Goal: Task Accomplishment & Management: Use online tool/utility

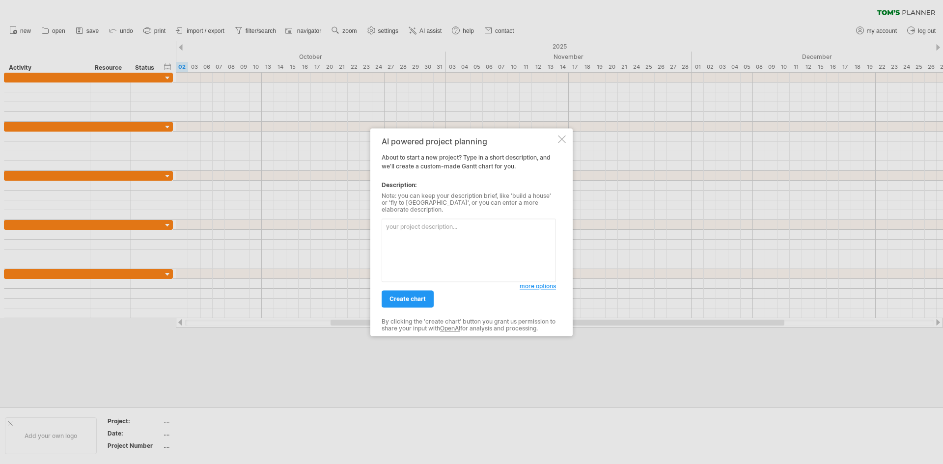
click at [424, 233] on textarea at bounding box center [469, 250] width 174 height 63
click at [456, 223] on textarea "Create a multiple project items which each project" at bounding box center [469, 250] width 174 height 63
click at [536, 225] on textarea "Create a multiple project items which each project" at bounding box center [469, 250] width 174 height 63
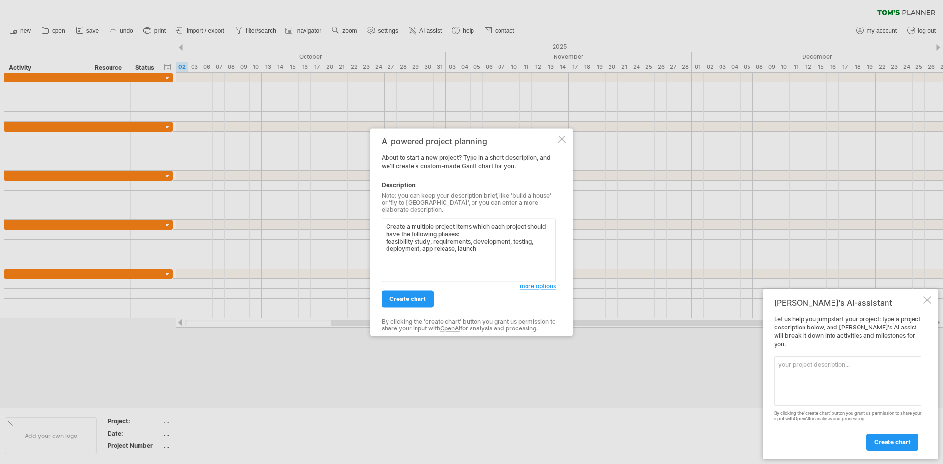
click at [423, 245] on textarea "Create a multiple project items which each project should have the following ph…" at bounding box center [469, 250] width 174 height 63
click at [475, 239] on textarea "Create a multiple project items which each project should have the following ph…" at bounding box center [469, 250] width 174 height 63
type textarea "Create a multiple project items which each project should have the following ph…"
click at [422, 299] on span "create chart" at bounding box center [408, 298] width 36 height 7
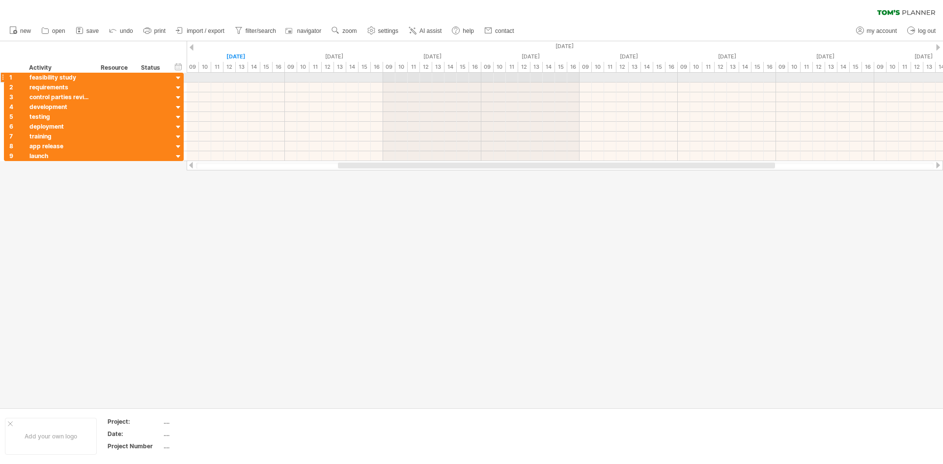
click at [179, 74] on div at bounding box center [178, 78] width 9 height 9
click at [178, 88] on div at bounding box center [178, 88] width 9 height 9
click at [178, 89] on div at bounding box center [178, 88] width 9 height 9
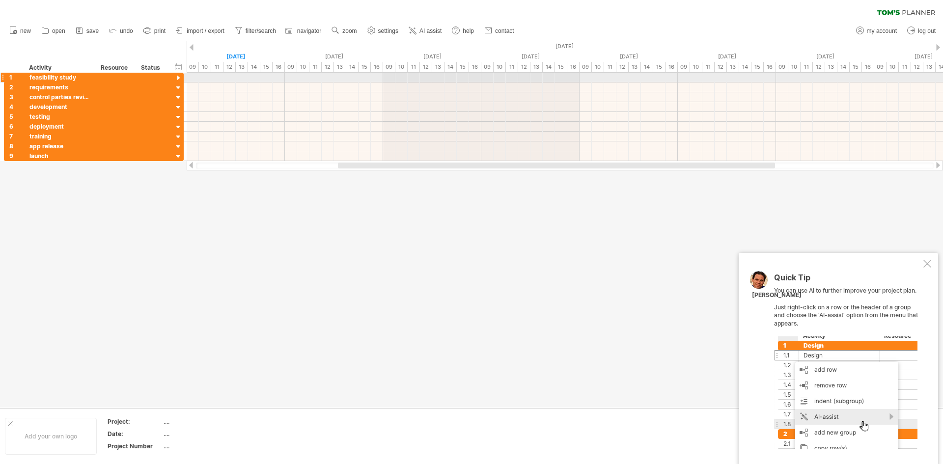
click at [179, 76] on div at bounding box center [178, 78] width 9 height 9
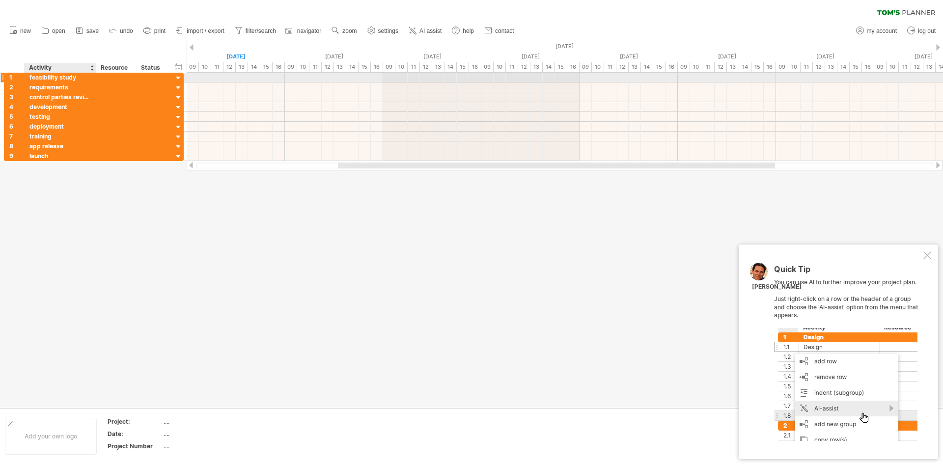
drag, startPoint x: 37, startPoint y: 74, endPoint x: 36, endPoint y: 79, distance: 5.5
click at [37, 75] on div "feasibility study" at bounding box center [59, 77] width 61 height 9
click at [220, 86] on div at bounding box center [565, 88] width 757 height 10
click at [204, 80] on div at bounding box center [565, 78] width 757 height 10
click at [142, 78] on div at bounding box center [153, 77] width 22 height 9
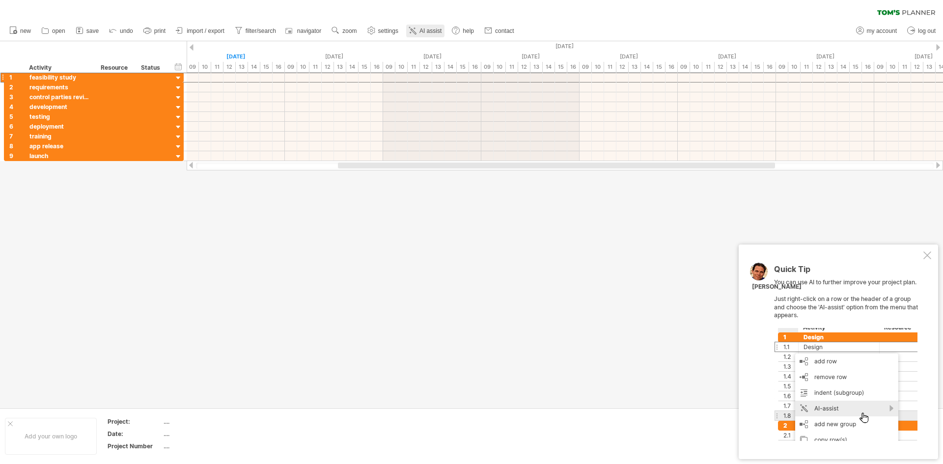
click at [429, 30] on span "AI assist" at bounding box center [431, 31] width 22 height 7
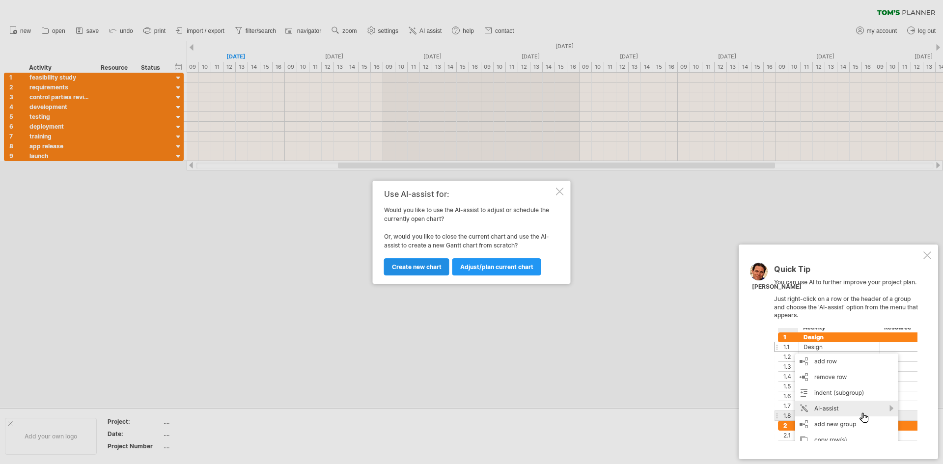
click at [420, 269] on span "Create new chart" at bounding box center [417, 266] width 50 height 7
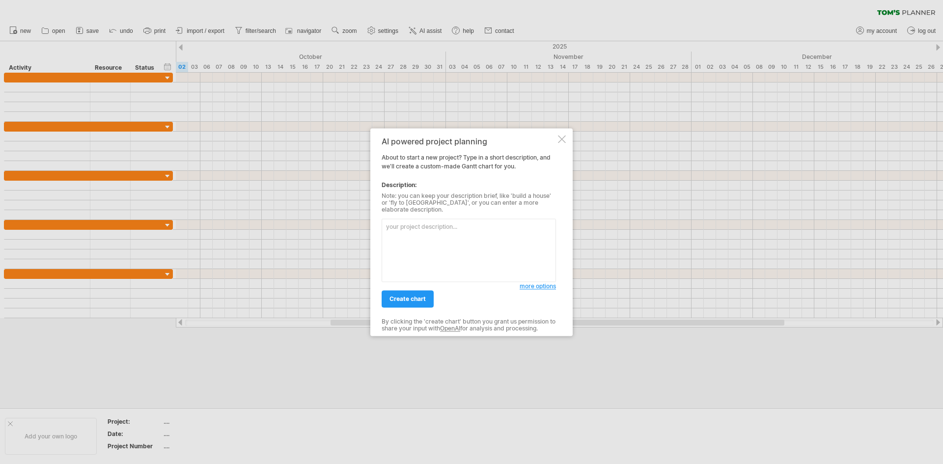
click at [422, 233] on textarea at bounding box center [469, 250] width 174 height 63
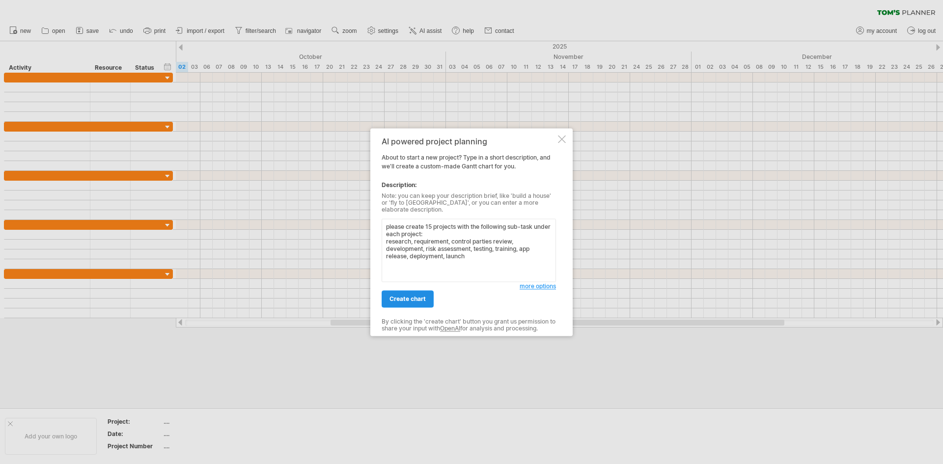
type textarea "please create 15 projects with the following sub-task under each project: resea…"
click at [411, 295] on span "create chart" at bounding box center [408, 298] width 36 height 7
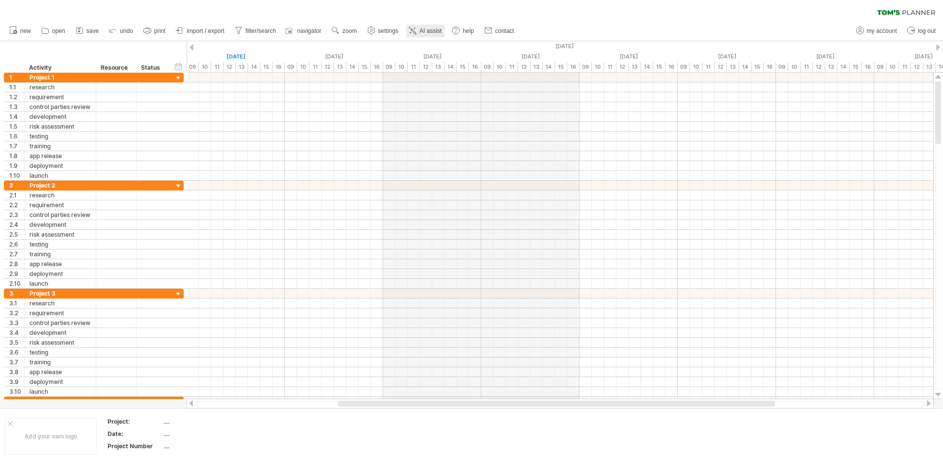
click at [438, 27] on link "AI assist" at bounding box center [425, 31] width 38 height 13
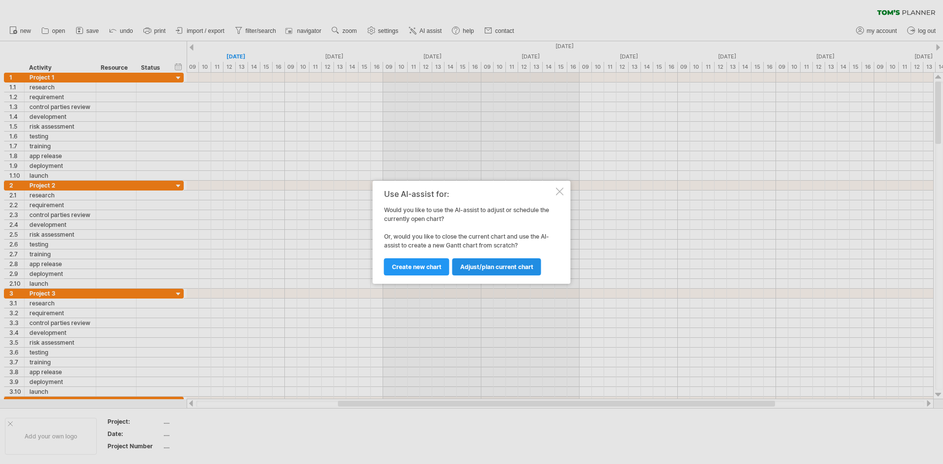
click at [485, 265] on span "Adjust/plan current chart" at bounding box center [496, 266] width 73 height 7
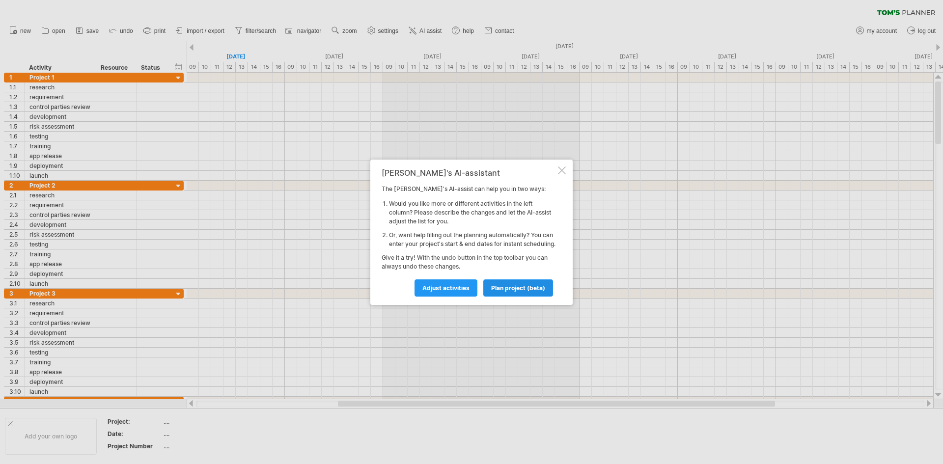
click at [527, 296] on link "plan project (beta)" at bounding box center [519, 288] width 70 height 17
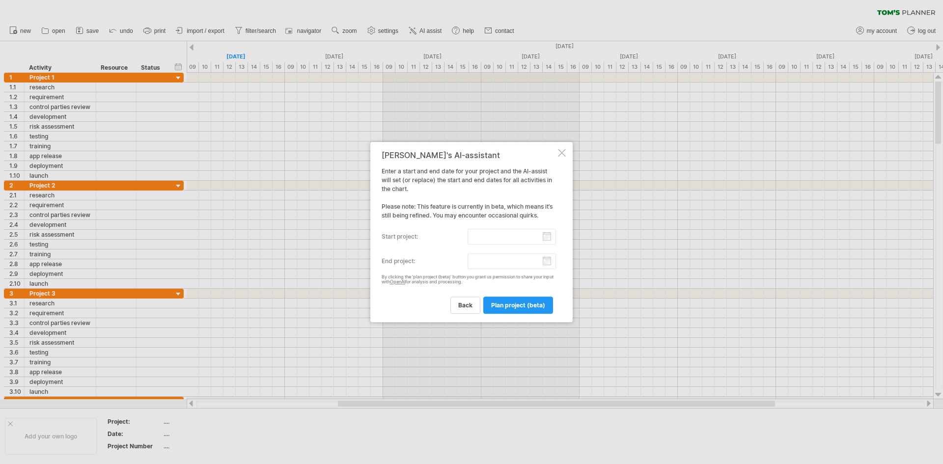
click at [564, 151] on div at bounding box center [562, 153] width 8 height 8
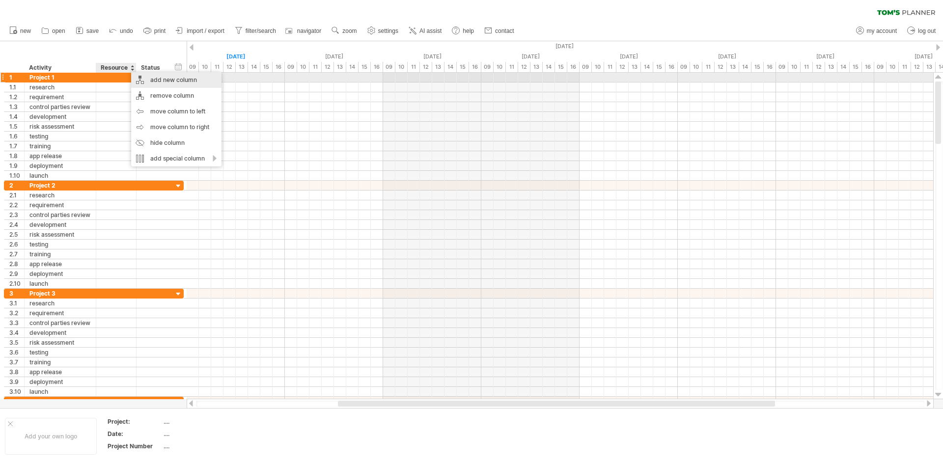
click at [197, 80] on div "add new column" at bounding box center [176, 80] width 90 height 16
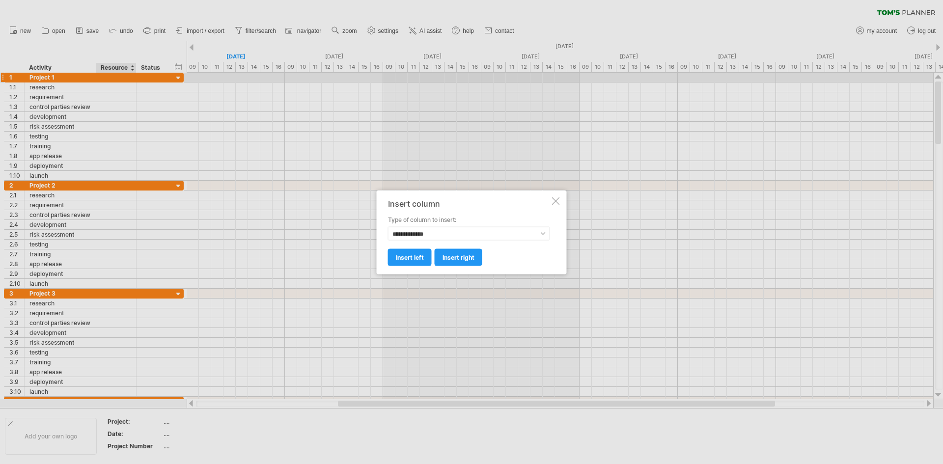
click at [142, 88] on div at bounding box center [471, 232] width 943 height 464
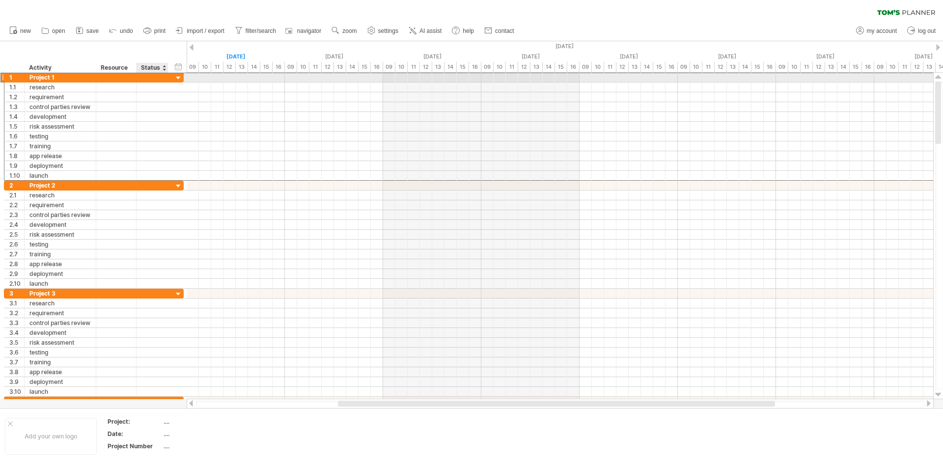
click at [151, 76] on div at bounding box center [153, 77] width 22 height 9
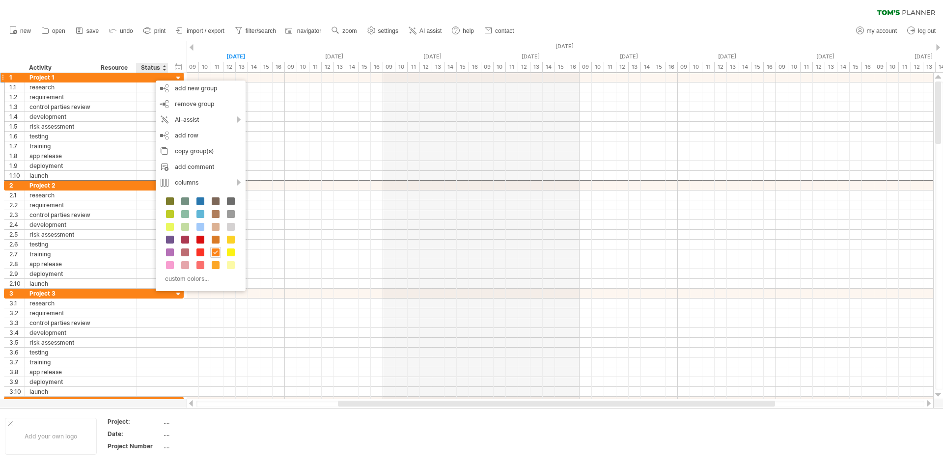
click at [152, 67] on div "Status" at bounding box center [152, 68] width 22 height 10
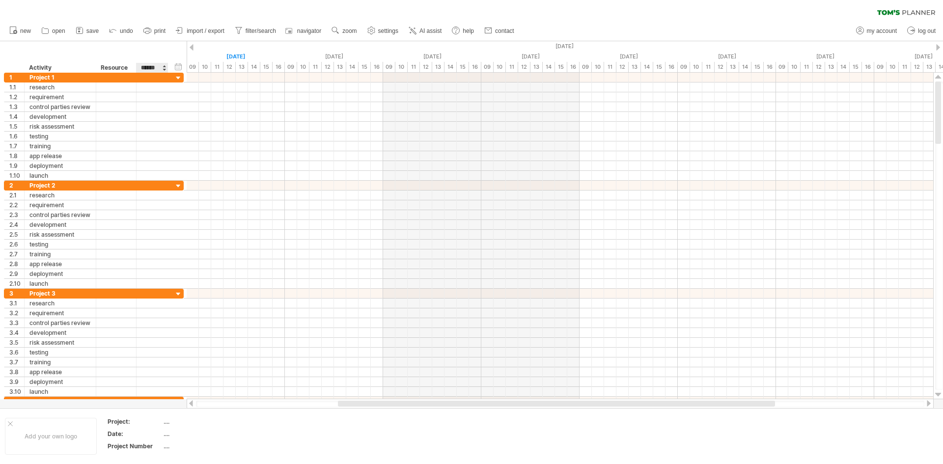
click at [171, 65] on div "hide start/end/duration show start/end/duration ******** Activity ******** Reso…" at bounding box center [93, 56] width 187 height 31
click at [171, 71] on div "hide start/end/duration show start/end/duration ******** Activity ******** Reso…" at bounding box center [93, 56] width 187 height 31
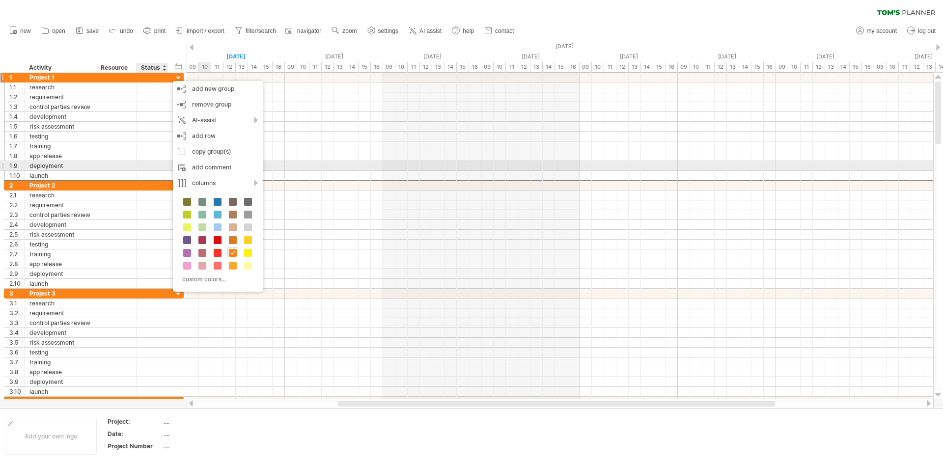
click at [143, 166] on div at bounding box center [153, 165] width 22 height 9
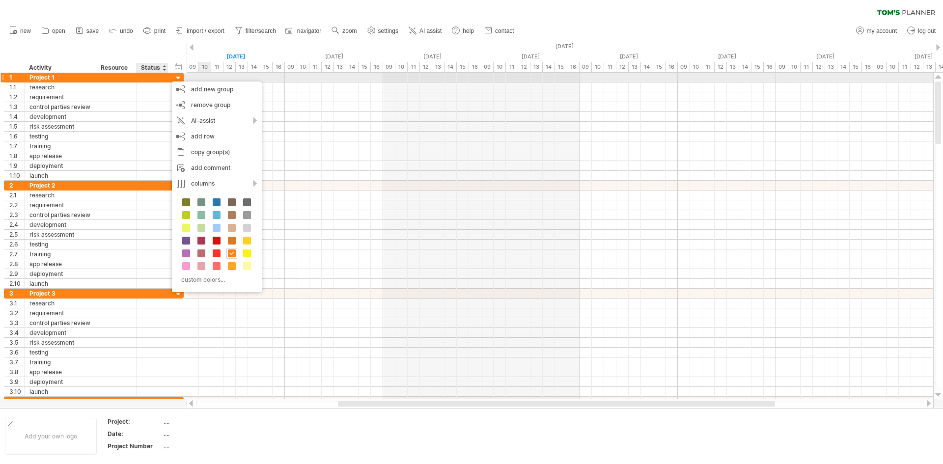
click at [123, 77] on div at bounding box center [116, 77] width 30 height 9
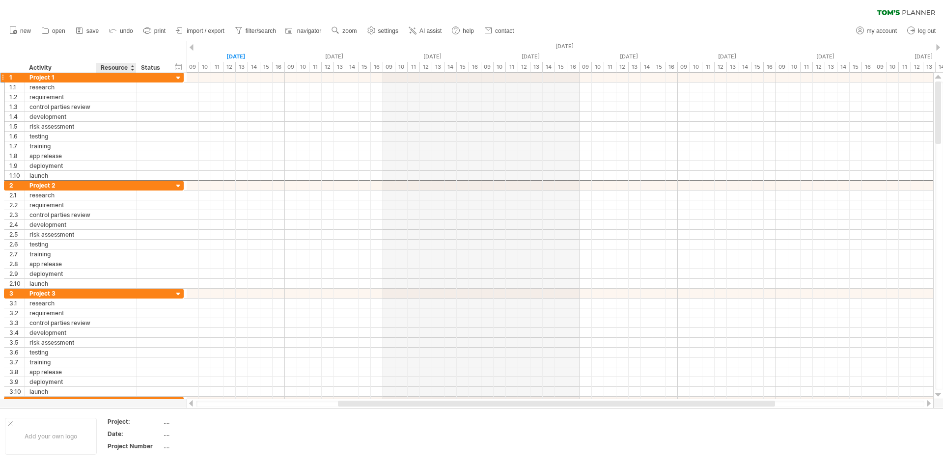
click at [121, 67] on div "Resource" at bounding box center [116, 68] width 30 height 10
click at [156, 64] on div "Status" at bounding box center [152, 68] width 22 height 10
click at [228, 81] on div "add new column" at bounding box center [206, 77] width 90 height 16
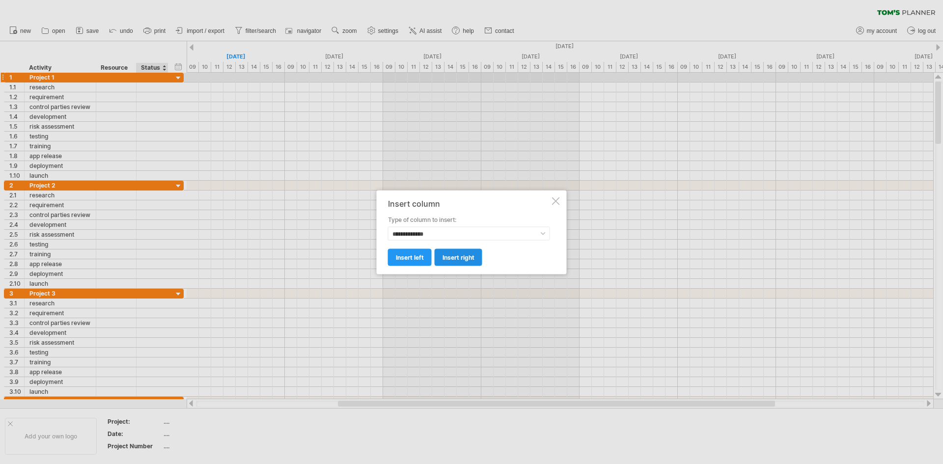
click at [476, 255] on link "insert right" at bounding box center [459, 257] width 48 height 17
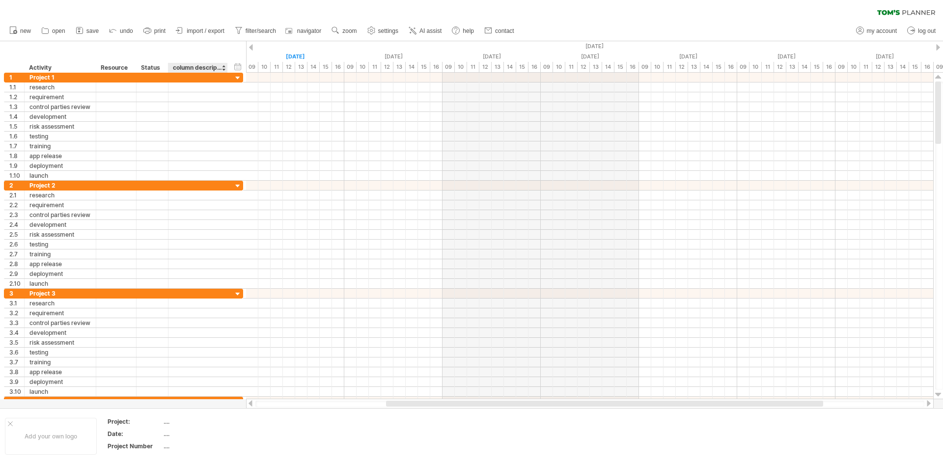
click at [197, 63] on div "column description" at bounding box center [197, 68] width 49 height 10
type input "*"
type input "*****"
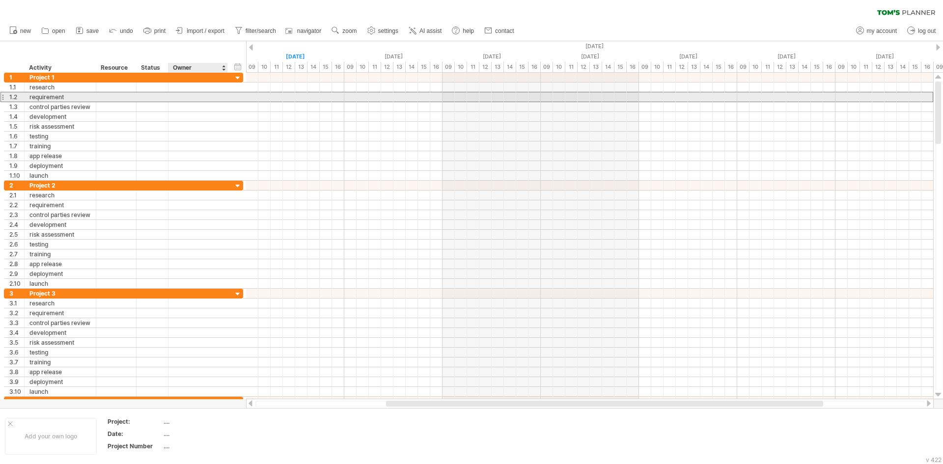
click at [206, 94] on div at bounding box center [197, 96] width 49 height 9
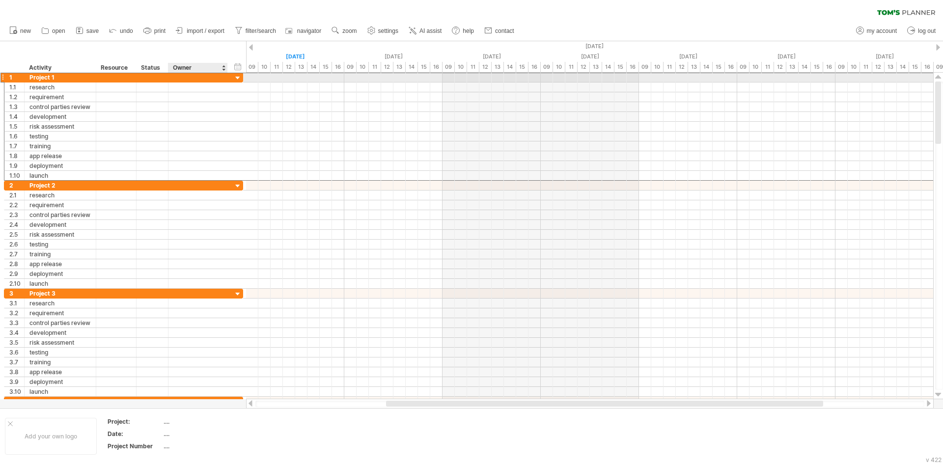
click at [205, 78] on div at bounding box center [197, 77] width 49 height 9
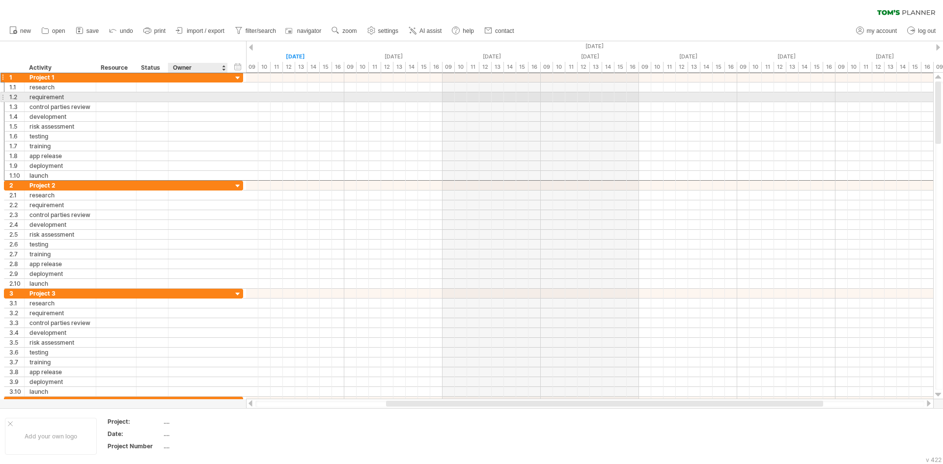
click at [205, 97] on div at bounding box center [197, 96] width 49 height 9
click at [147, 66] on div "Status" at bounding box center [152, 68] width 22 height 10
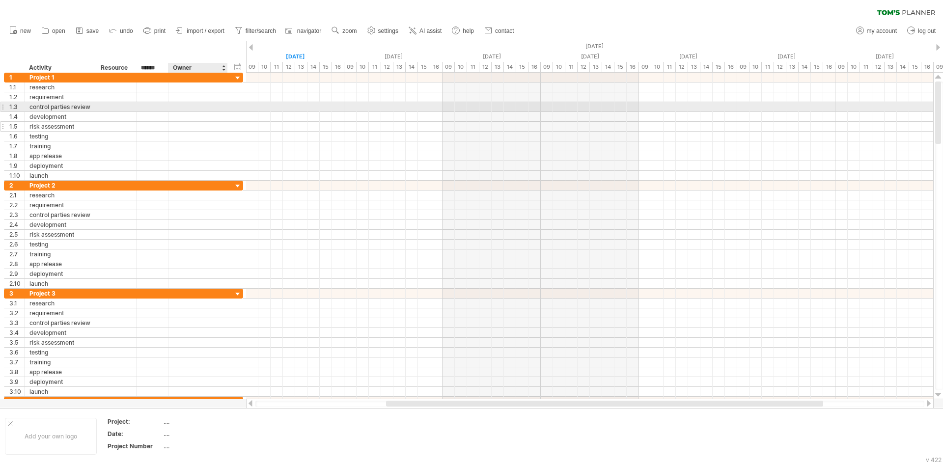
click at [208, 131] on div "**********" at bounding box center [123, 127] width 239 height 10
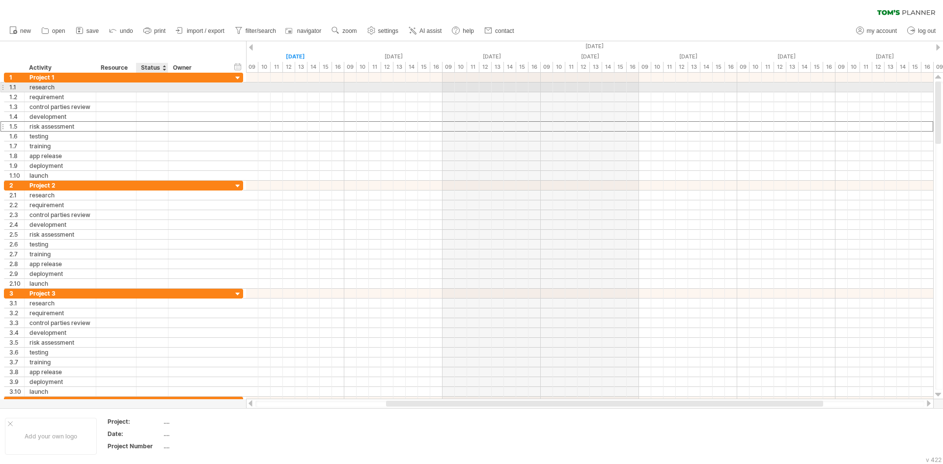
click at [143, 88] on div at bounding box center [153, 87] width 22 height 9
drag, startPoint x: 119, startPoint y: 83, endPoint x: 137, endPoint y: 80, distance: 18.0
click at [119, 83] on div at bounding box center [116, 87] width 30 height 9
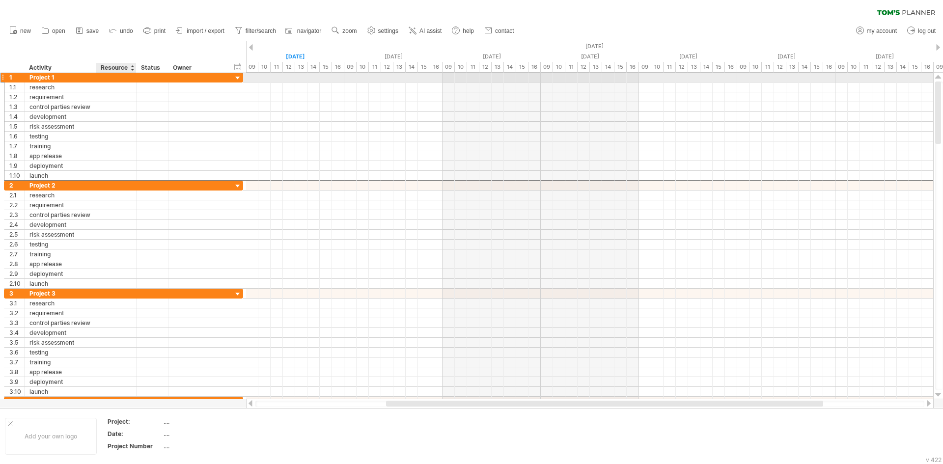
click at [124, 79] on div at bounding box center [116, 77] width 30 height 9
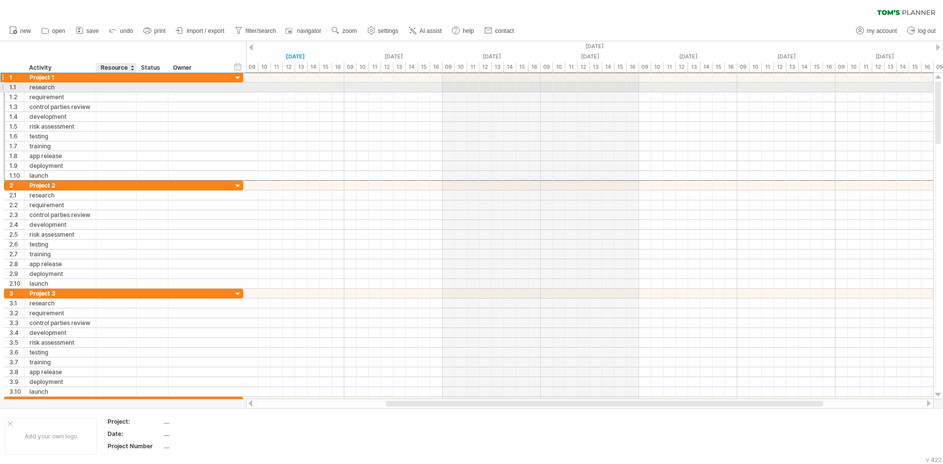
click at [118, 89] on div at bounding box center [116, 87] width 30 height 9
click at [16, 67] on div at bounding box center [16, 68] width 15 height 10
click at [93, 83] on div "add new column" at bounding box center [67, 80] width 90 height 16
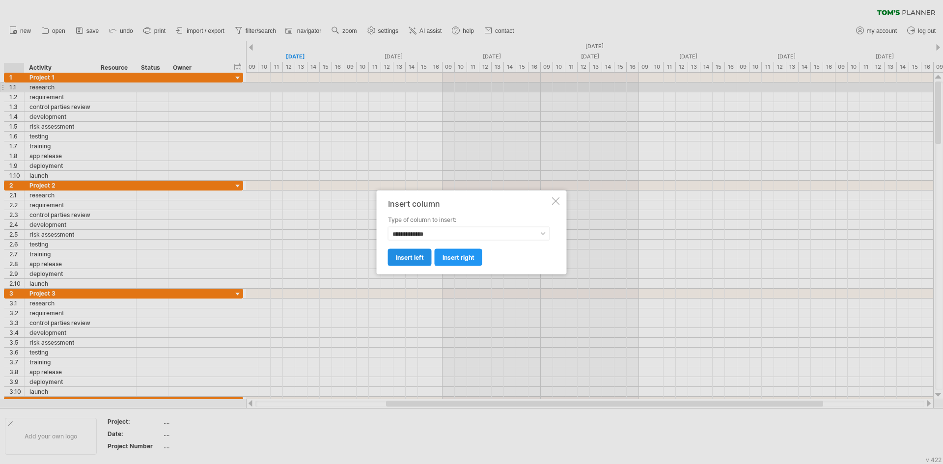
click at [424, 257] on link "insert left" at bounding box center [410, 257] width 44 height 17
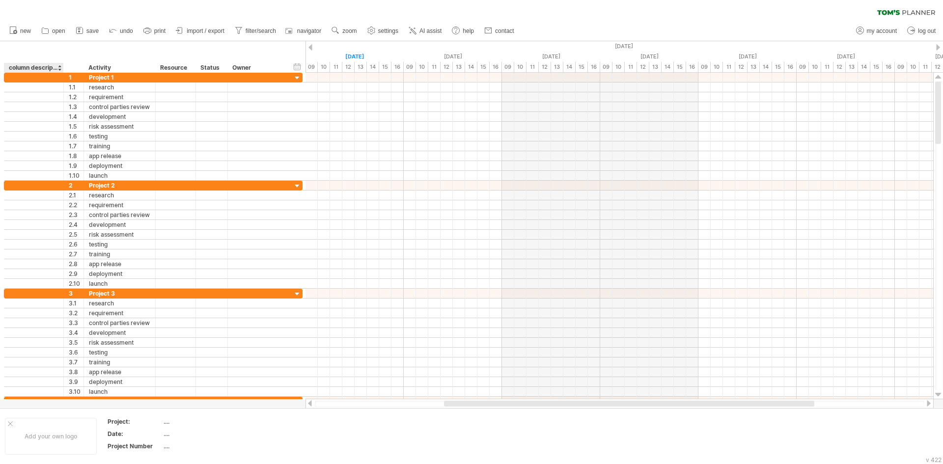
click at [29, 64] on div "column description" at bounding box center [33, 68] width 49 height 10
type input "********"
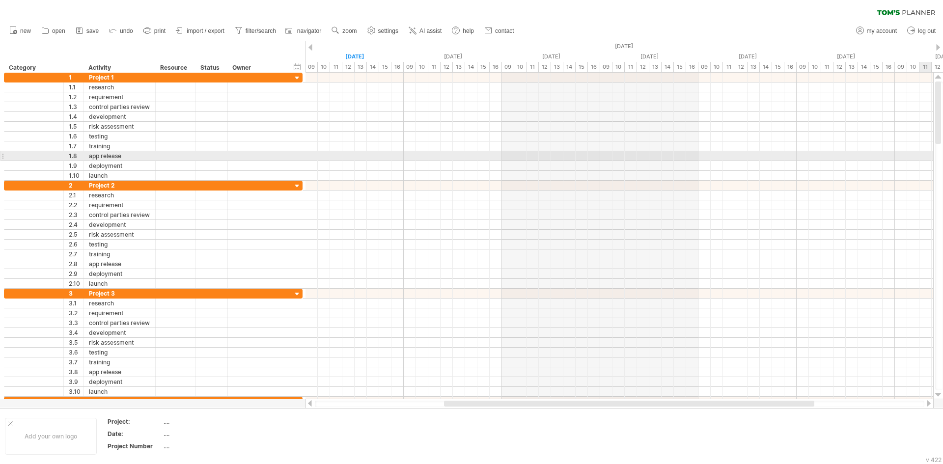
drag, startPoint x: 906, startPoint y: 142, endPoint x: 893, endPoint y: 138, distance: 14.0
click at [906, 142] on div at bounding box center [620, 147] width 628 height 10
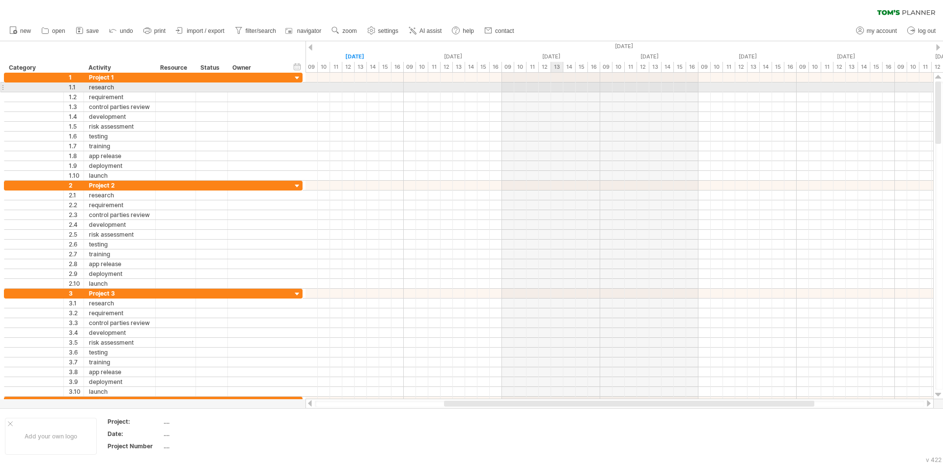
click at [558, 88] on div at bounding box center [620, 88] width 628 height 10
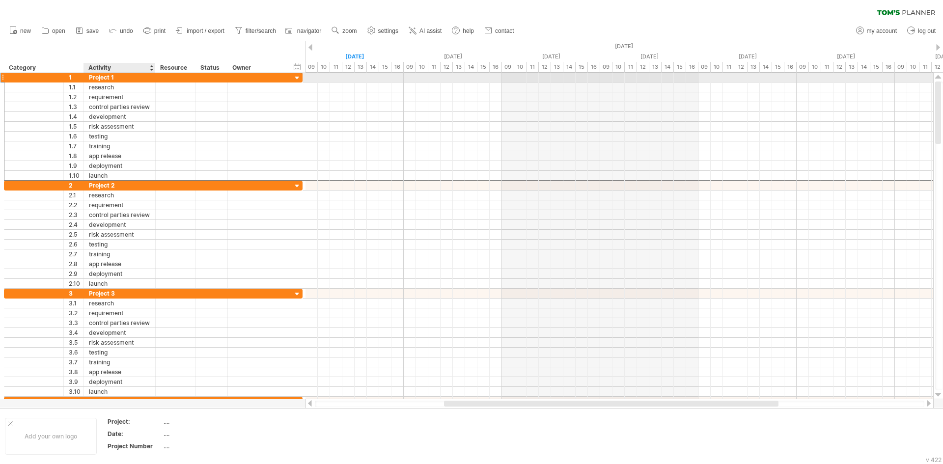
click at [101, 76] on div "Project 1" at bounding box center [119, 77] width 61 height 9
click at [41, 79] on div at bounding box center [33, 77] width 49 height 9
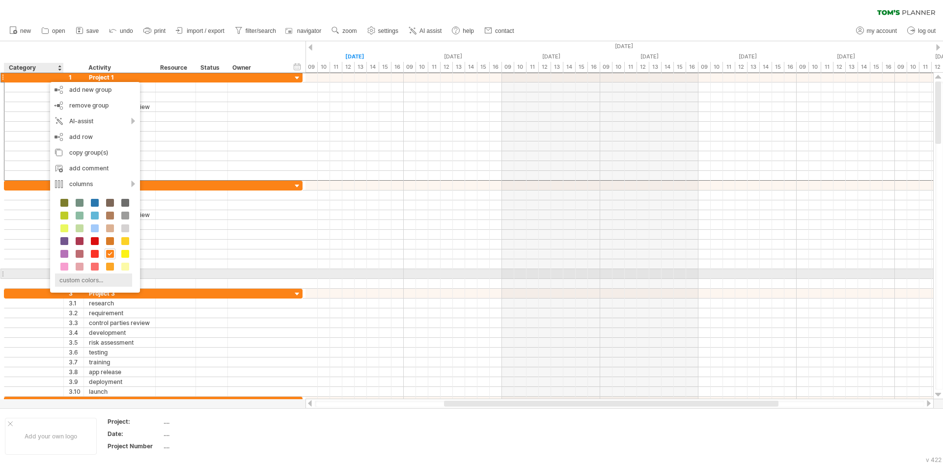
click at [85, 279] on div "custom colors..." at bounding box center [93, 280] width 77 height 13
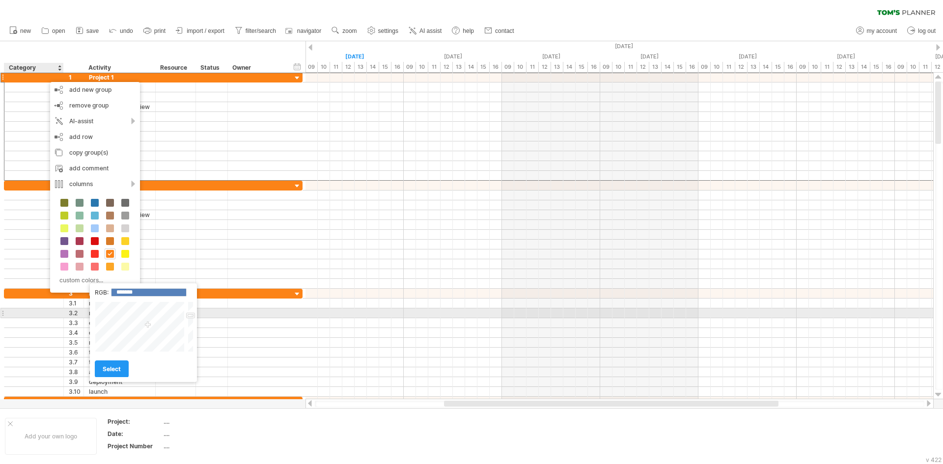
type input "*******"
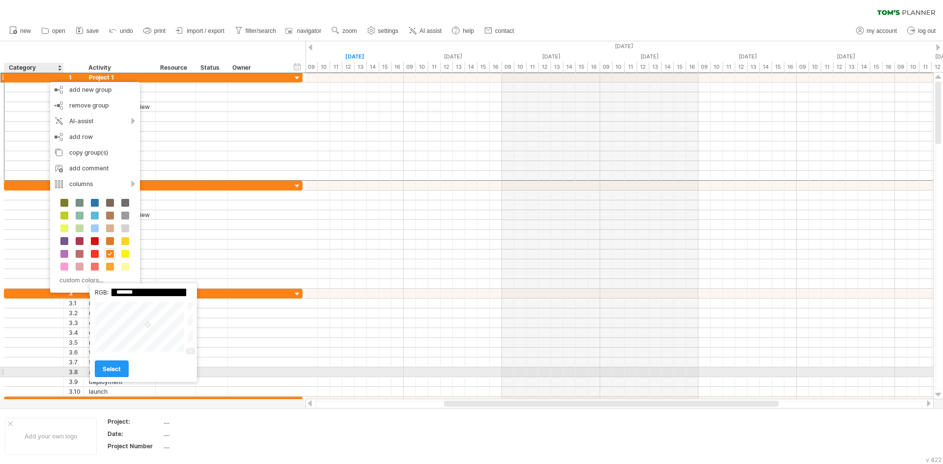
drag, startPoint x: 188, startPoint y: 317, endPoint x: 155, endPoint y: 358, distance: 52.0
click at [192, 369] on div "RGB: ******* Close select" at bounding box center [143, 333] width 107 height 99
drag, startPoint x: 109, startPoint y: 372, endPoint x: 110, endPoint y: 363, distance: 9.3
click at [109, 372] on span "select" at bounding box center [112, 369] width 18 height 7
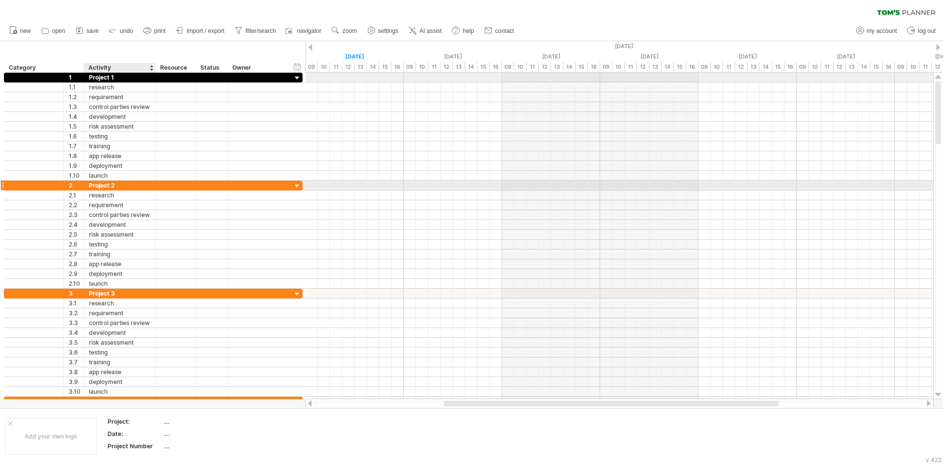
click at [113, 189] on div "Project 2" at bounding box center [119, 185] width 61 height 9
click at [126, 185] on input "*********" at bounding box center [119, 185] width 61 height 9
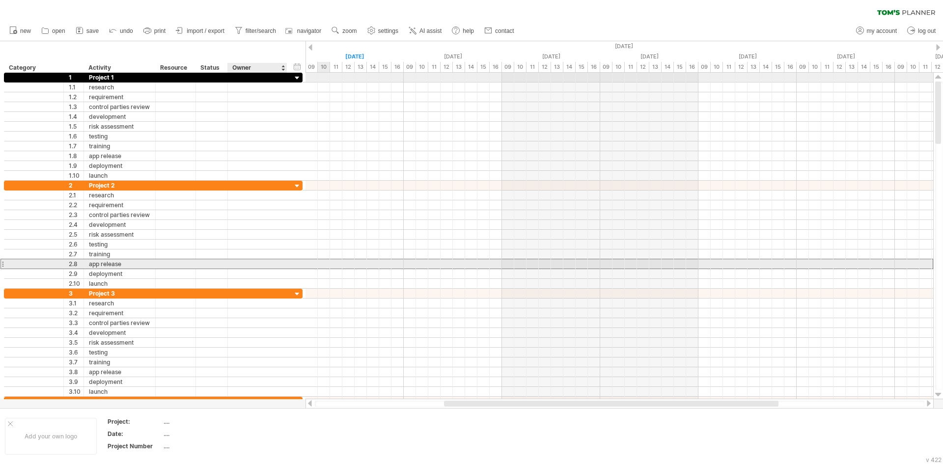
click at [250, 267] on div at bounding box center [257, 263] width 49 height 9
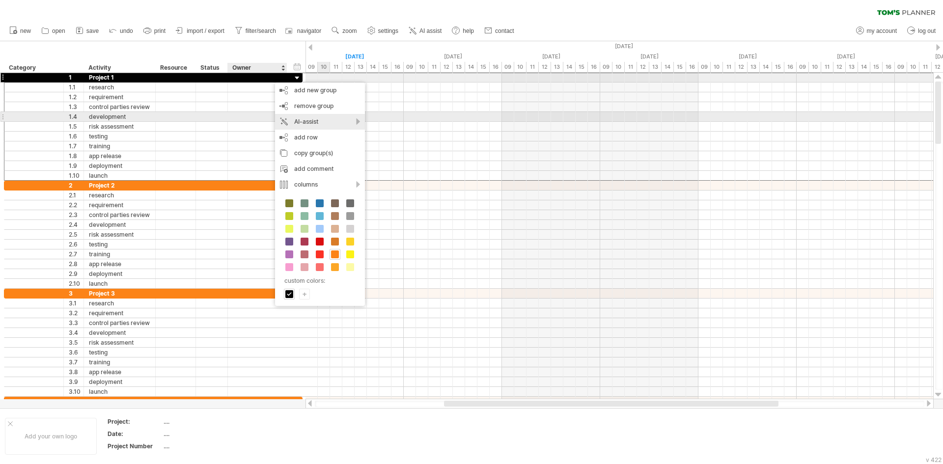
click at [353, 117] on div "AI-assist" at bounding box center [320, 122] width 90 height 16
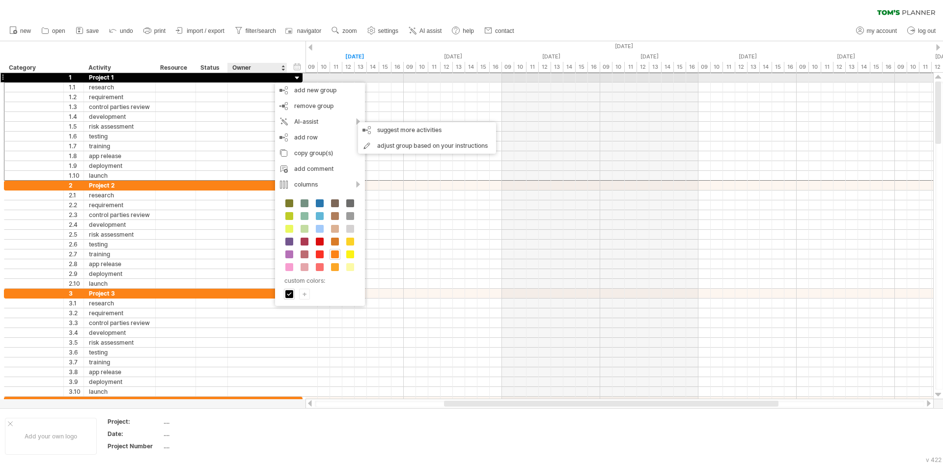
click at [102, 77] on div "Project 1" at bounding box center [119, 77] width 61 height 9
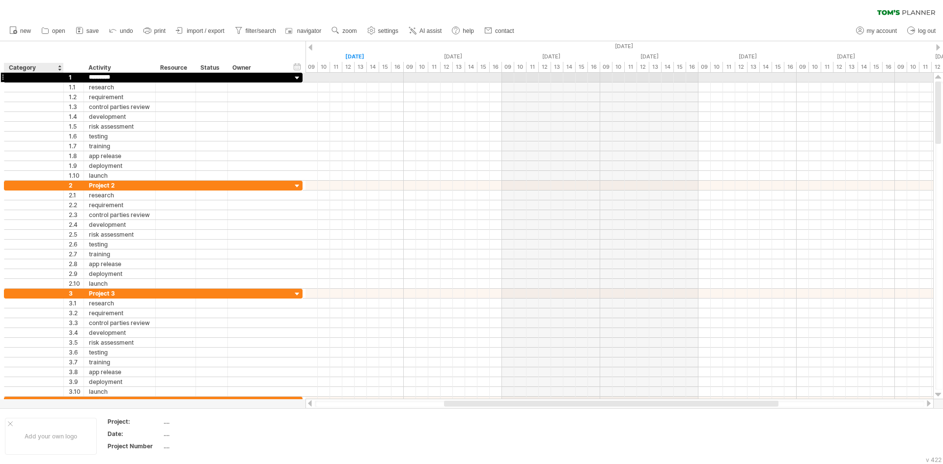
click at [30, 77] on div at bounding box center [33, 77] width 49 height 9
type input "**********"
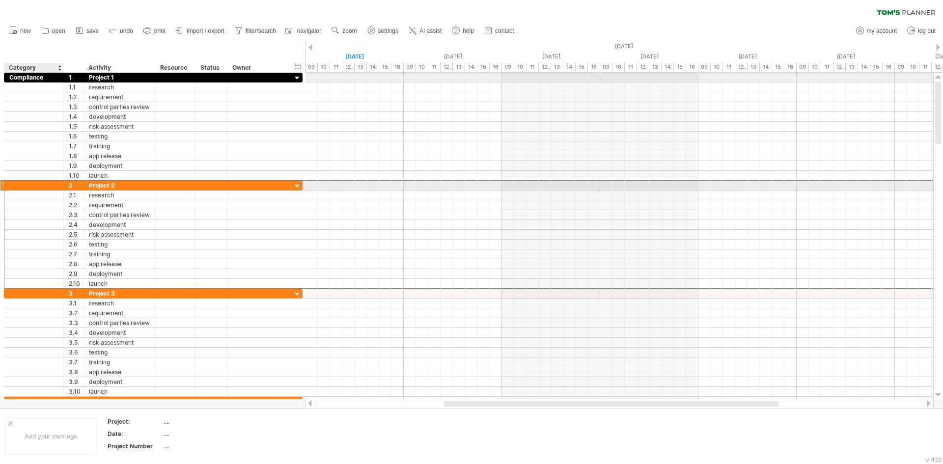
click at [27, 188] on div at bounding box center [33, 185] width 49 height 9
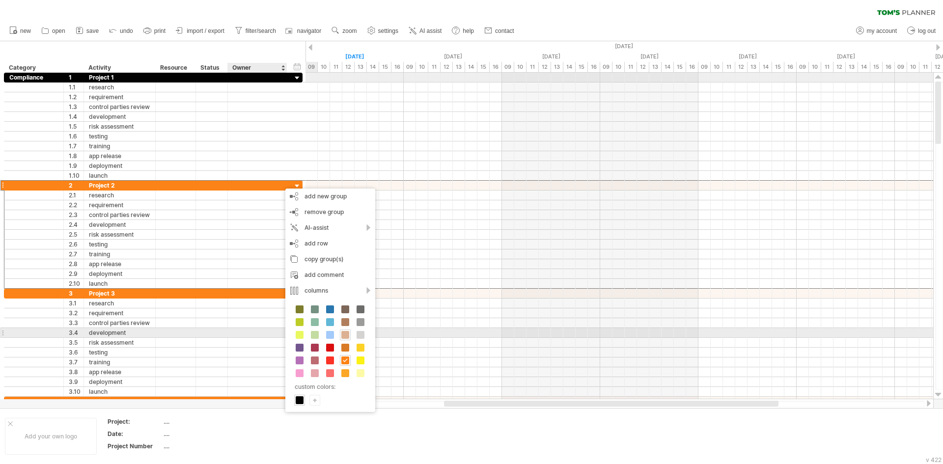
click at [347, 335] on span at bounding box center [346, 335] width 8 height 8
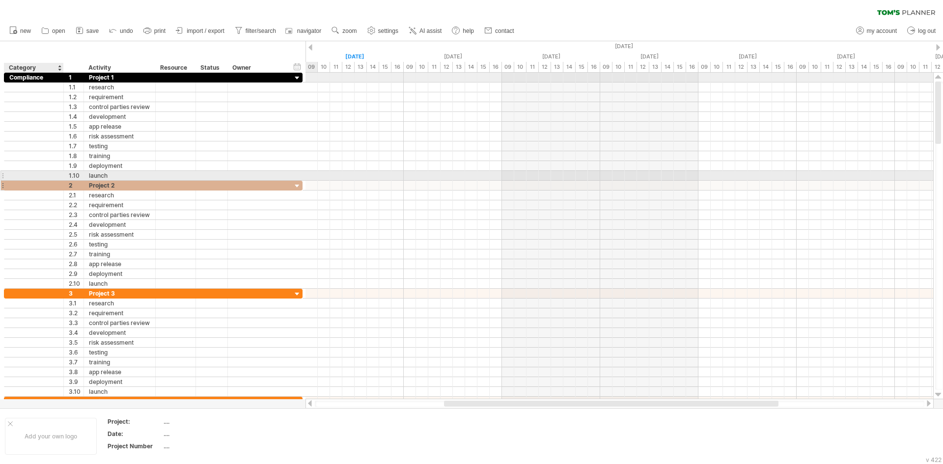
click at [49, 182] on div at bounding box center [33, 185] width 49 height 9
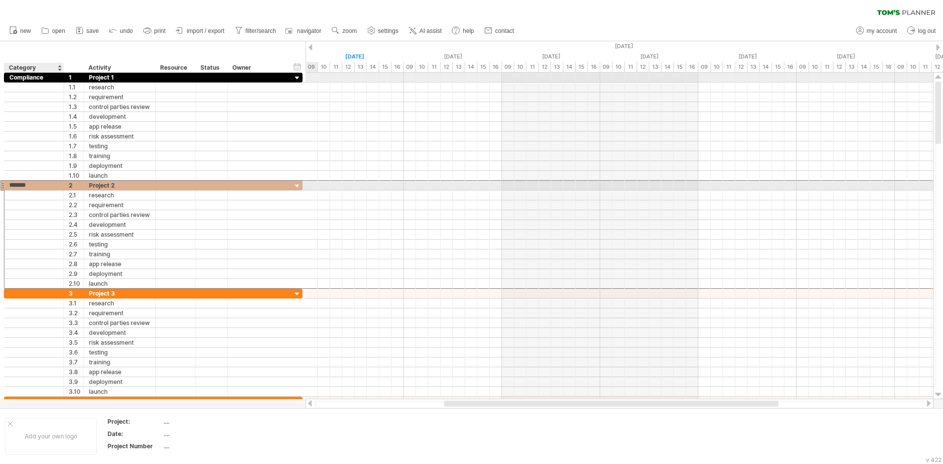
type input "********"
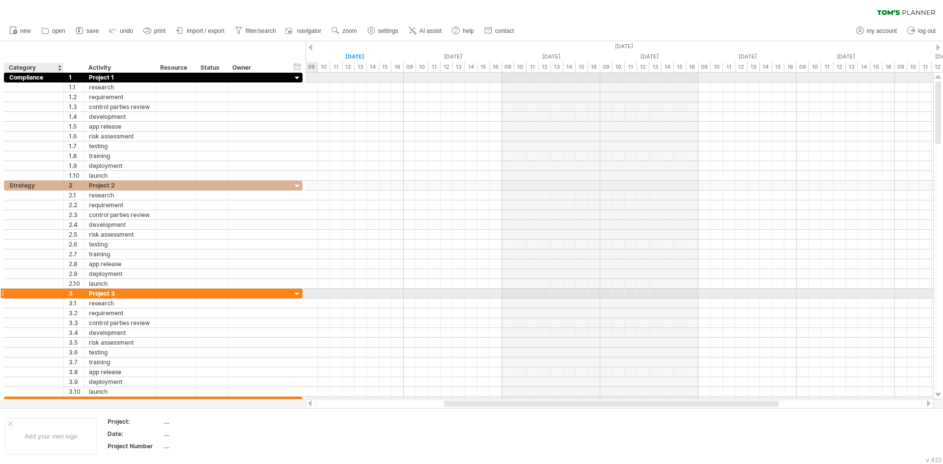
click at [33, 293] on div at bounding box center [33, 293] width 49 height 9
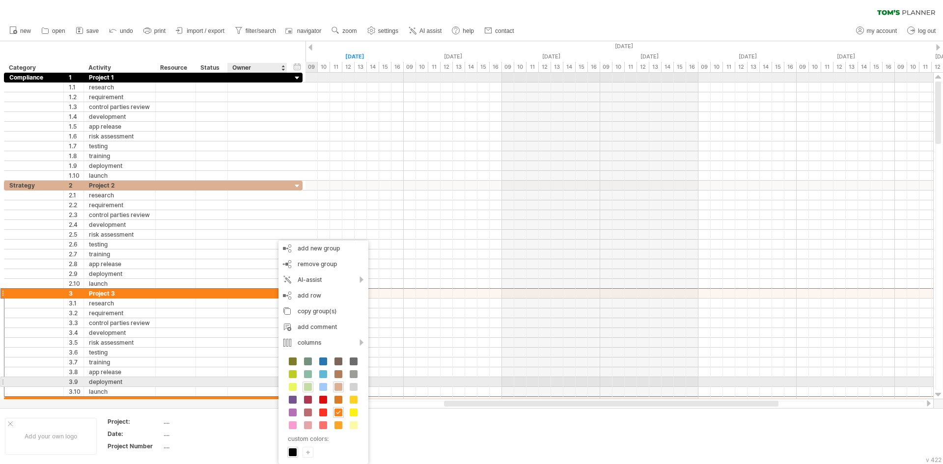
click at [307, 387] on span at bounding box center [308, 387] width 8 height 8
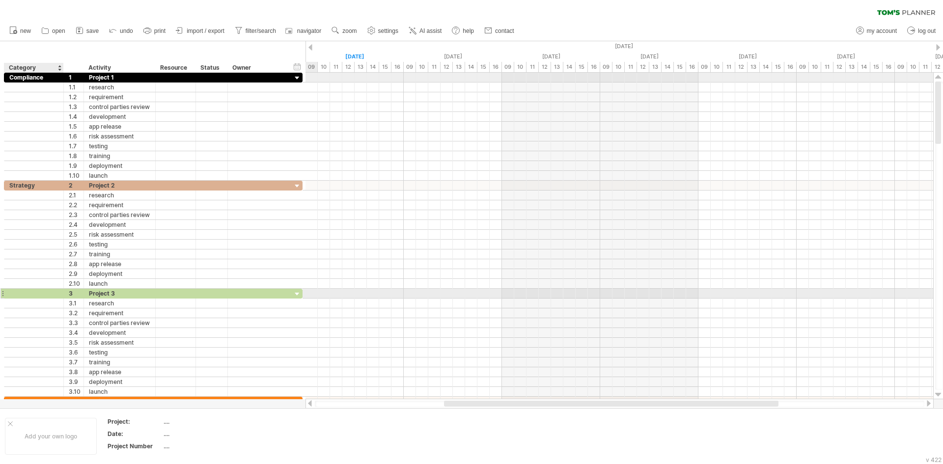
click at [54, 297] on div at bounding box center [33, 293] width 49 height 9
type input "**********"
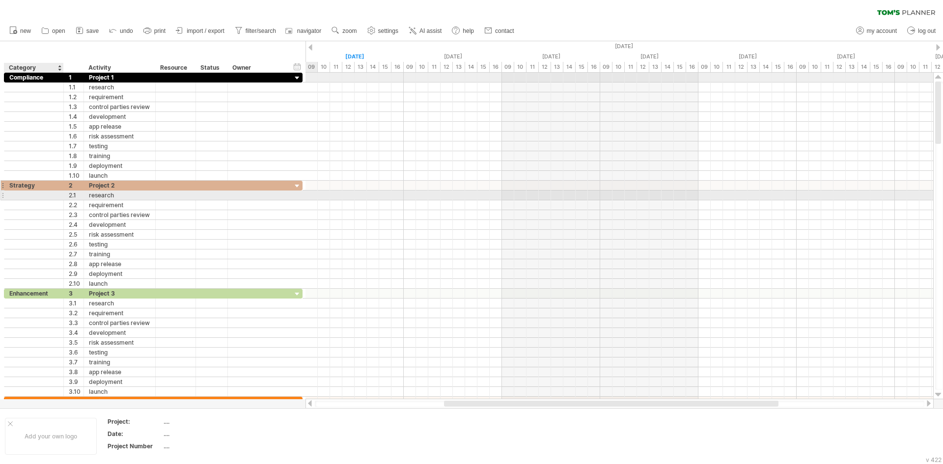
click at [38, 183] on div "Strategy" at bounding box center [33, 185] width 49 height 9
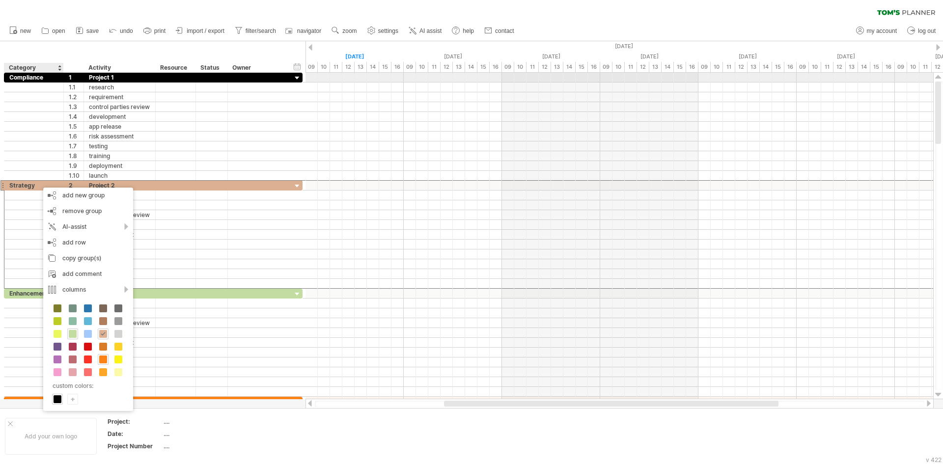
click at [72, 401] on div "+" at bounding box center [73, 399] width 10 height 9
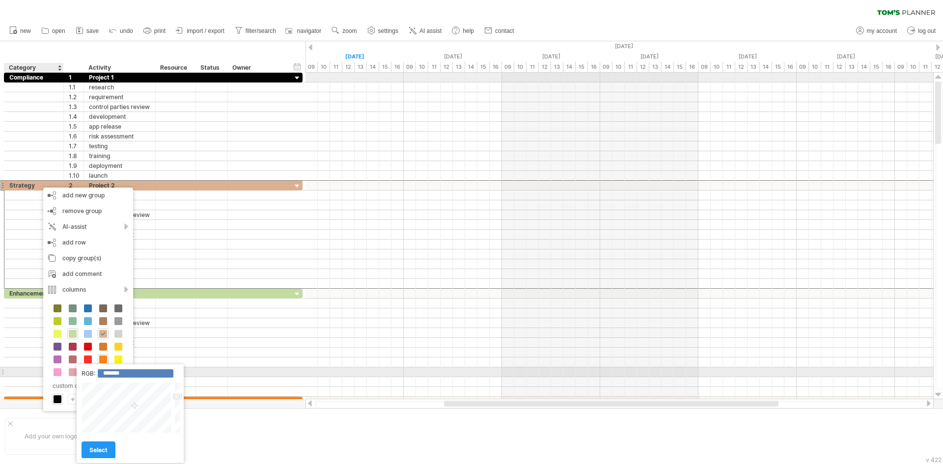
click at [150, 375] on input "*******" at bounding box center [136, 374] width 76 height 8
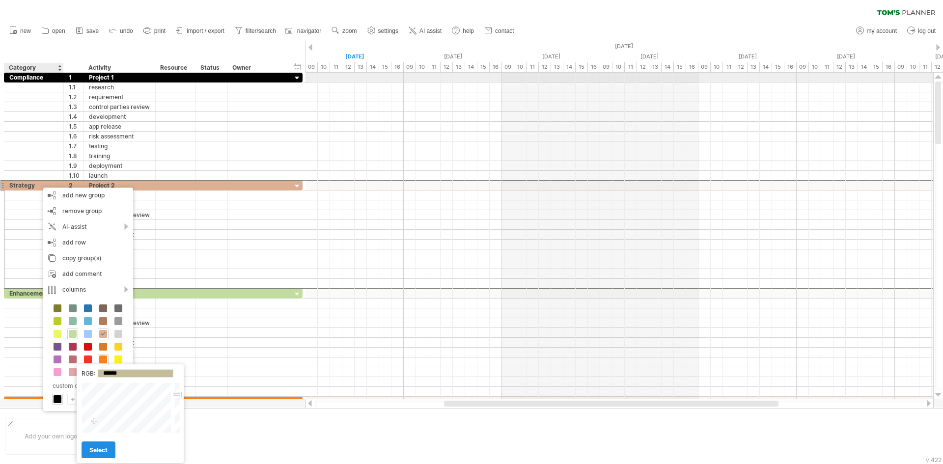
type input "*******"
click at [100, 452] on span "select" at bounding box center [98, 450] width 18 height 7
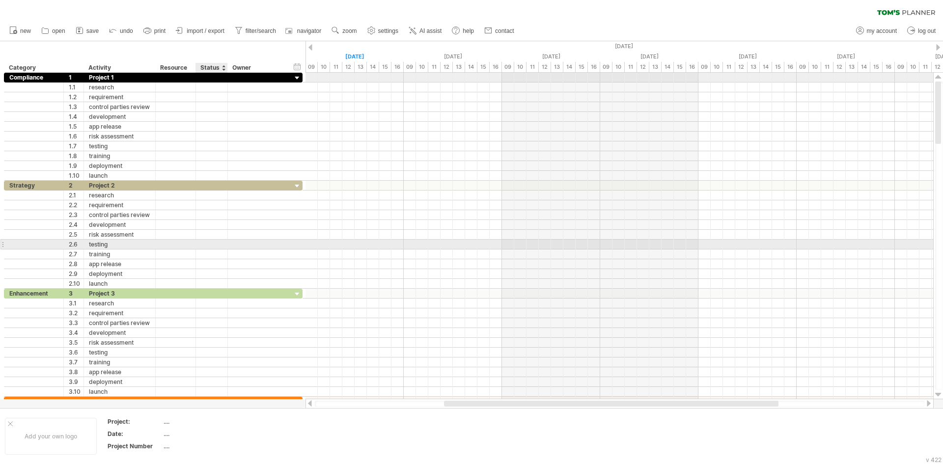
click at [213, 240] on div at bounding box center [212, 244] width 22 height 9
click at [278, 293] on div at bounding box center [257, 293] width 49 height 9
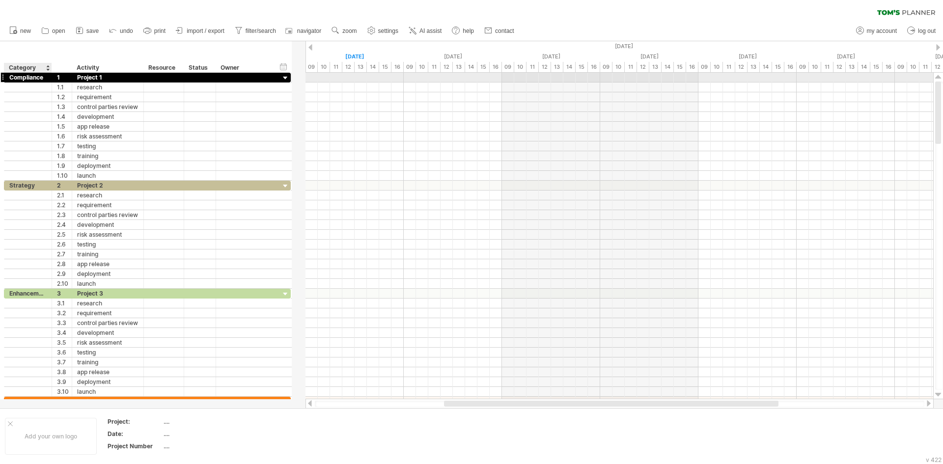
drag, startPoint x: 63, startPoint y: 79, endPoint x: 51, endPoint y: 79, distance: 11.8
click at [51, 79] on div at bounding box center [50, 78] width 5 height 10
drag, startPoint x: 274, startPoint y: 66, endPoint x: 258, endPoint y: 67, distance: 15.8
click at [258, 67] on div at bounding box center [259, 68] width 3 height 10
click at [244, 77] on div at bounding box center [237, 77] width 33 height 9
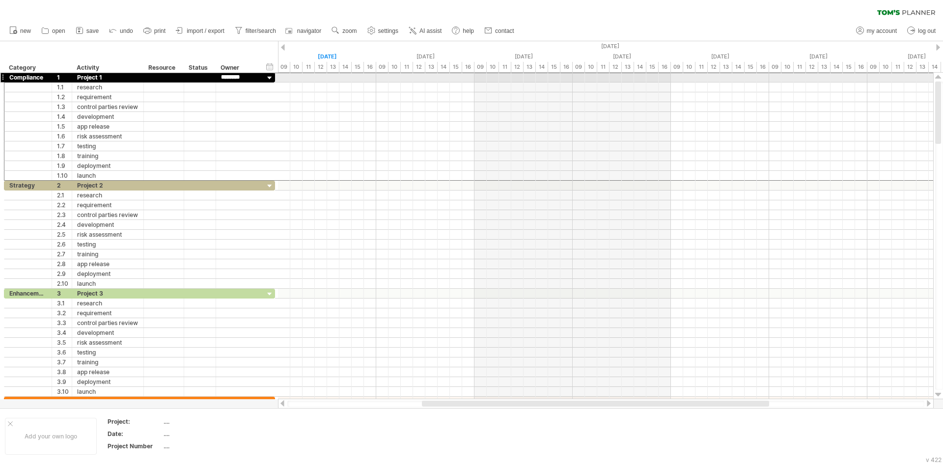
type input "*********"
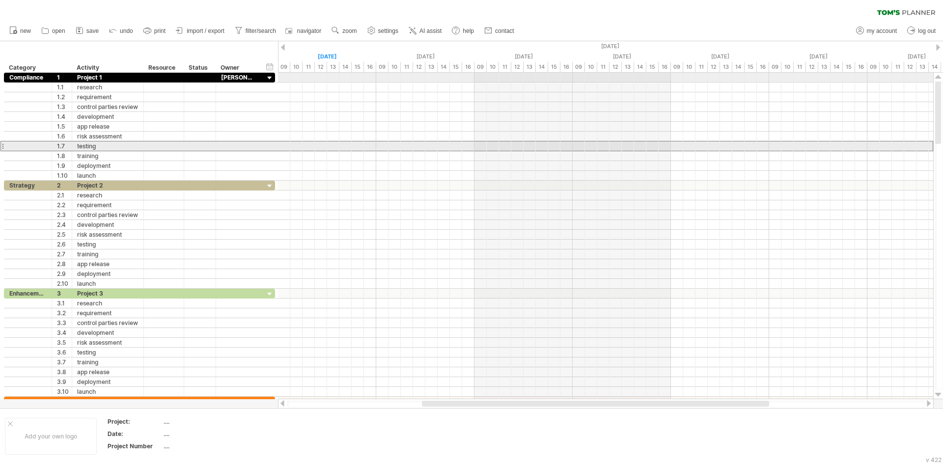
click at [251, 143] on div at bounding box center [237, 146] width 33 height 9
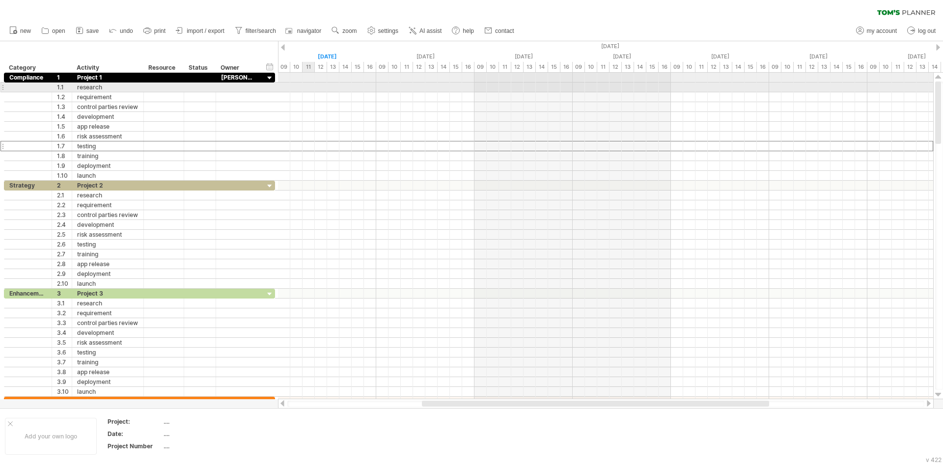
click at [314, 85] on div at bounding box center [605, 88] width 655 height 10
click at [323, 88] on div at bounding box center [605, 88] width 655 height 10
click at [369, 86] on div at bounding box center [605, 88] width 655 height 10
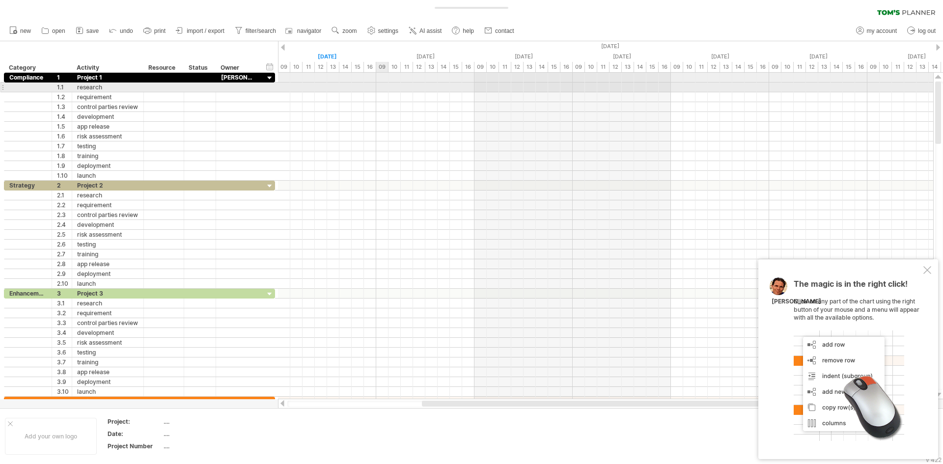
click at [387, 87] on div at bounding box center [605, 88] width 655 height 10
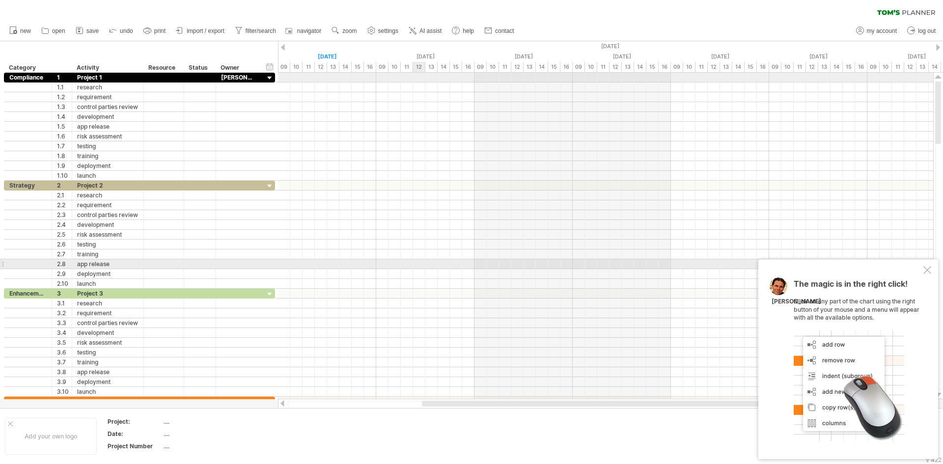
click at [414, 267] on div at bounding box center [605, 264] width 655 height 10
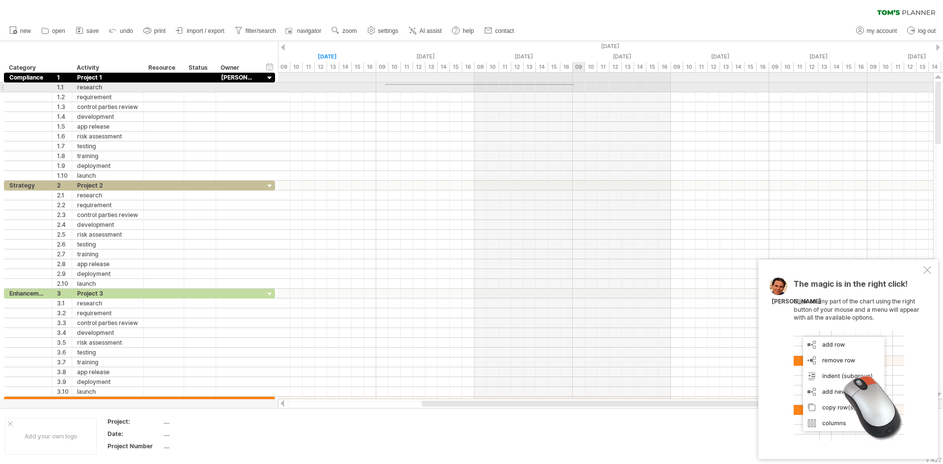
drag, startPoint x: 385, startPoint y: 85, endPoint x: 573, endPoint y: 92, distance: 188.3
click at [574, 92] on div at bounding box center [605, 88] width 655 height 10
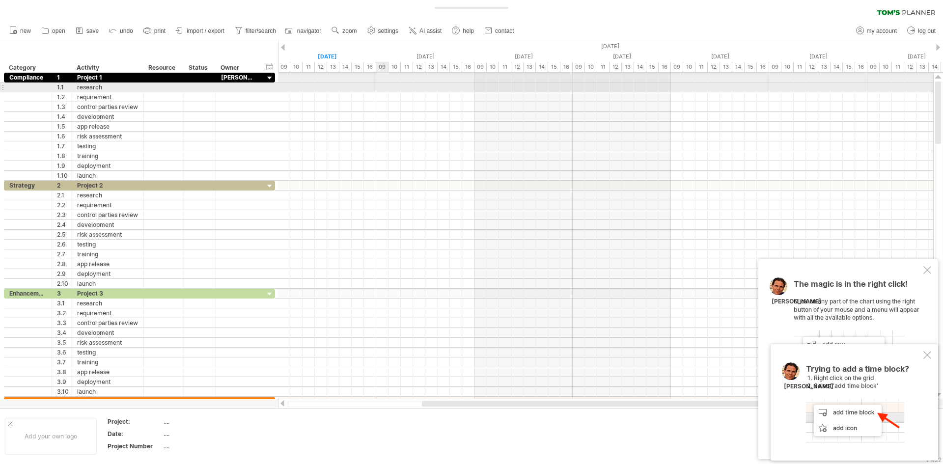
click at [380, 86] on div at bounding box center [605, 88] width 655 height 10
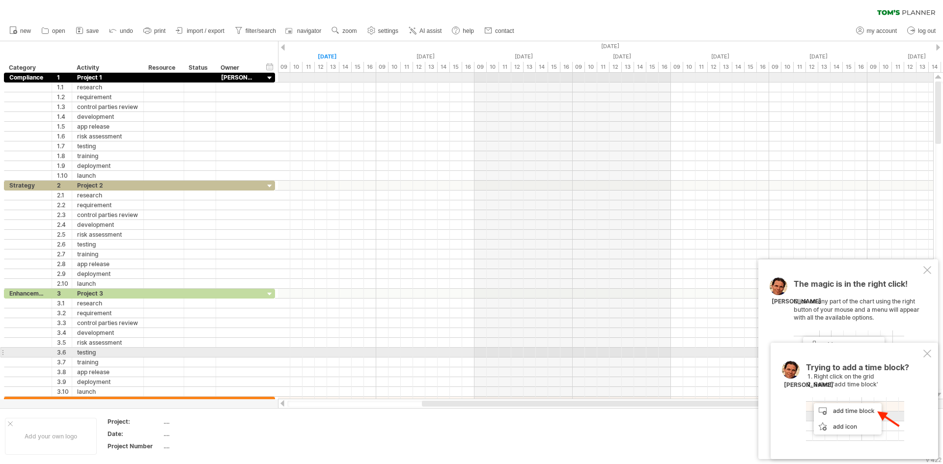
drag, startPoint x: 927, startPoint y: 353, endPoint x: 890, endPoint y: 309, distance: 57.9
click at [928, 353] on div at bounding box center [928, 354] width 8 height 8
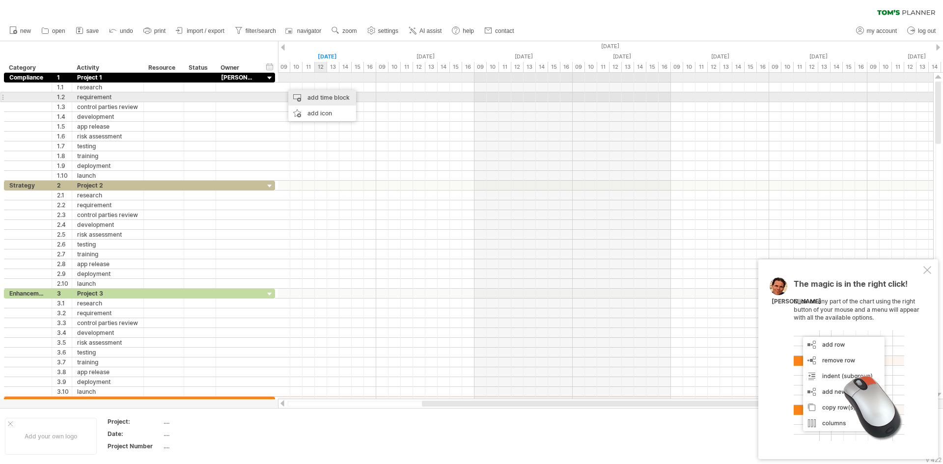
click at [324, 95] on div "add time block" at bounding box center [322, 98] width 68 height 16
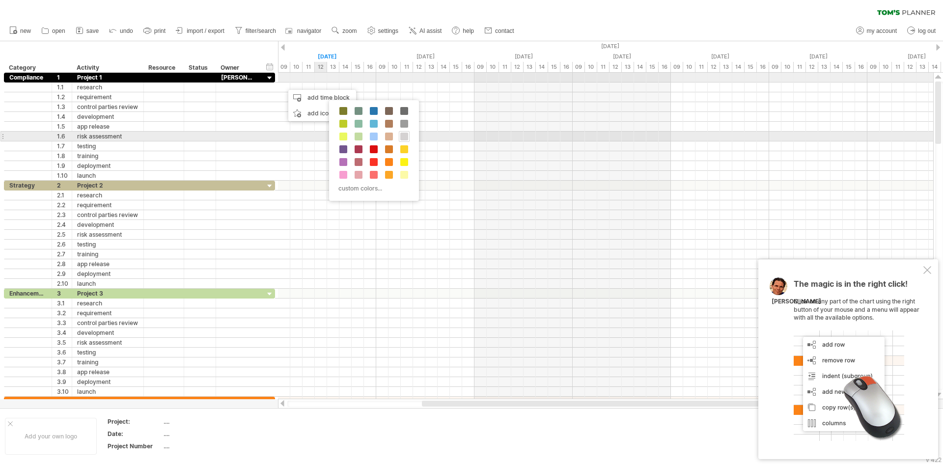
click at [405, 134] on span at bounding box center [404, 137] width 8 height 8
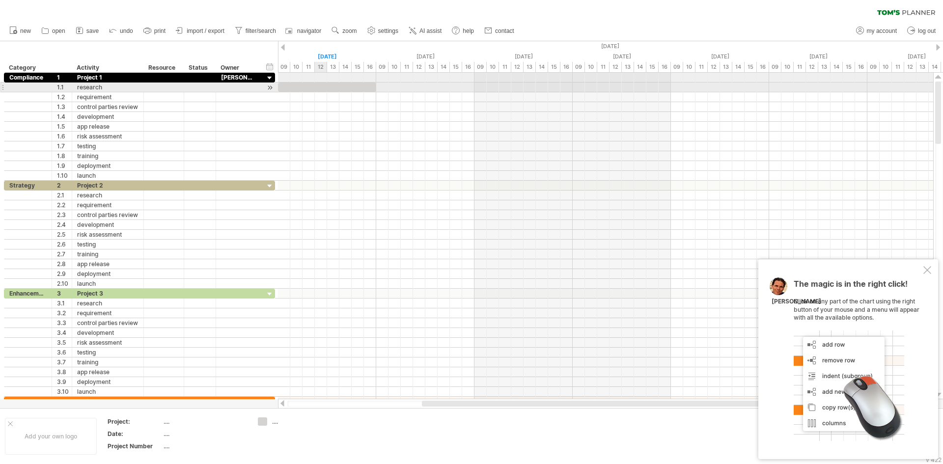
click at [325, 87] on div at bounding box center [327, 87] width 98 height 9
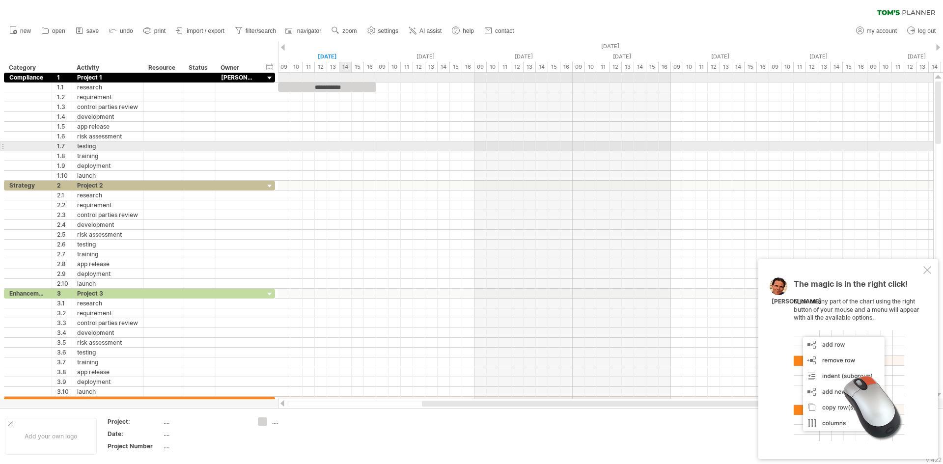
click at [340, 147] on div at bounding box center [605, 147] width 655 height 10
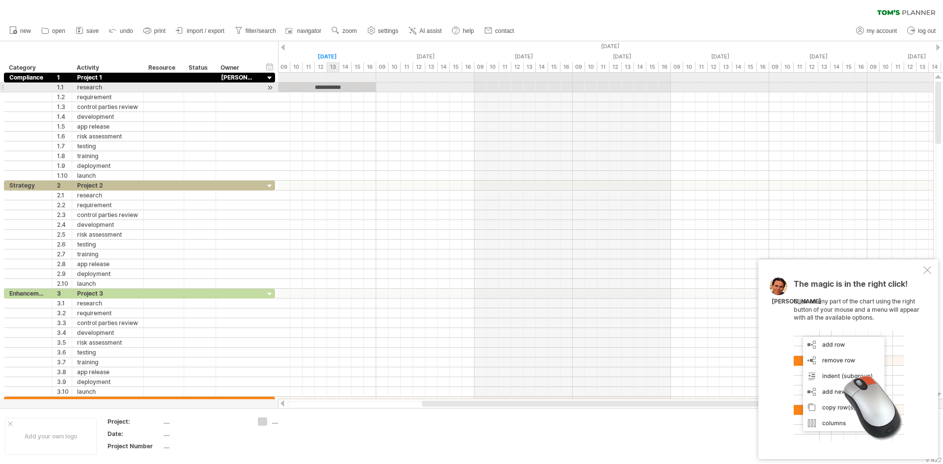
click at [334, 87] on div "**********" at bounding box center [327, 87] width 98 height 9
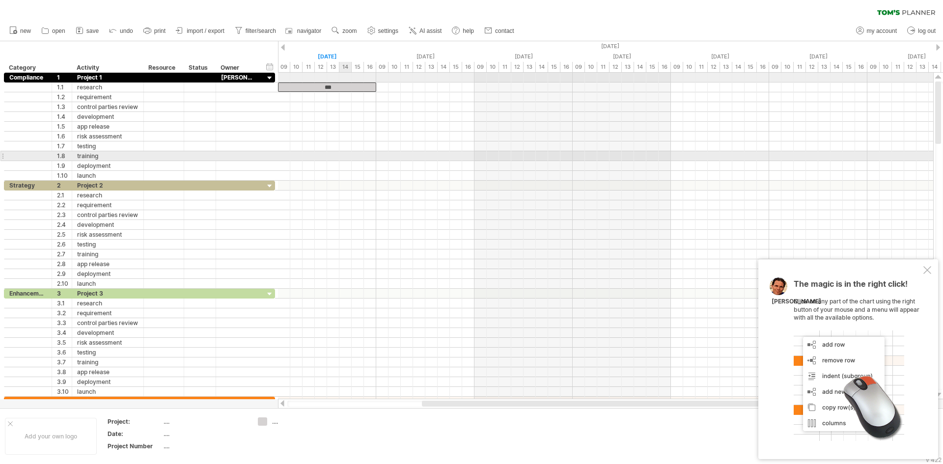
click at [340, 157] on div at bounding box center [605, 156] width 655 height 10
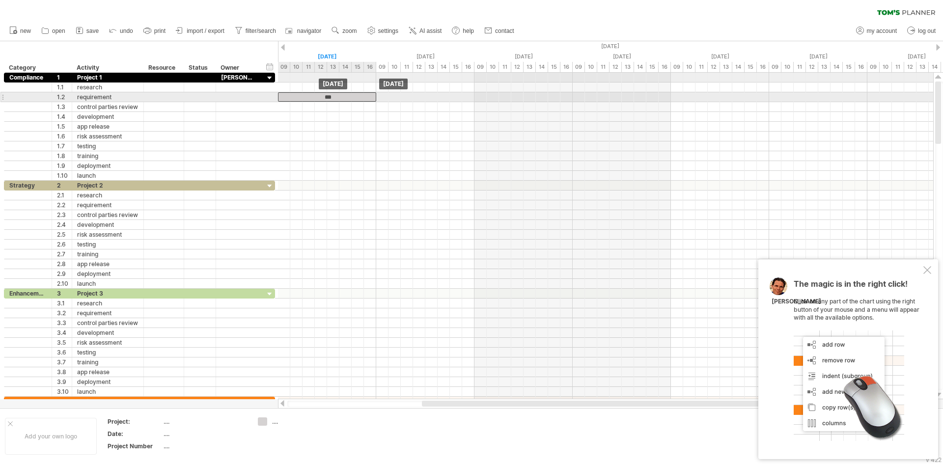
drag, startPoint x: 356, startPoint y: 85, endPoint x: 359, endPoint y: 98, distance: 13.0
drag, startPoint x: 375, startPoint y: 98, endPoint x: 363, endPoint y: 96, distance: 12.4
click at [363, 96] on div "***" at bounding box center [327, 96] width 98 height 9
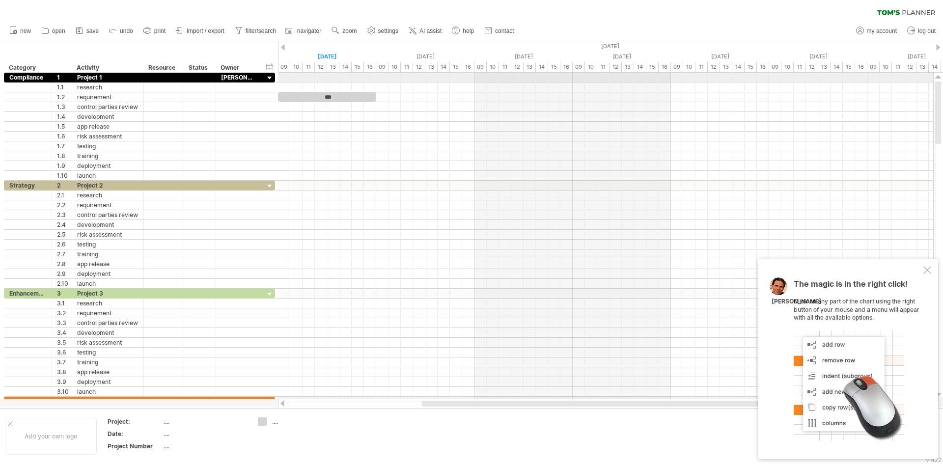
click at [283, 47] on div at bounding box center [283, 47] width 4 height 6
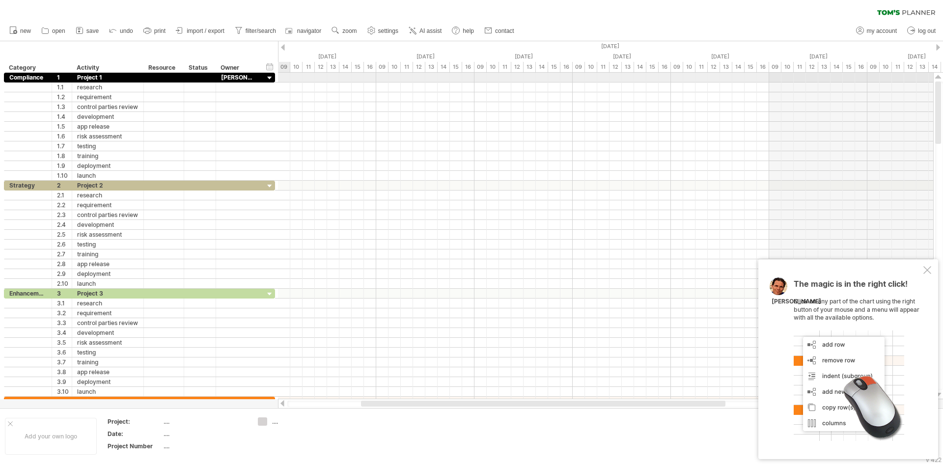
click at [283, 47] on div at bounding box center [283, 47] width 4 height 6
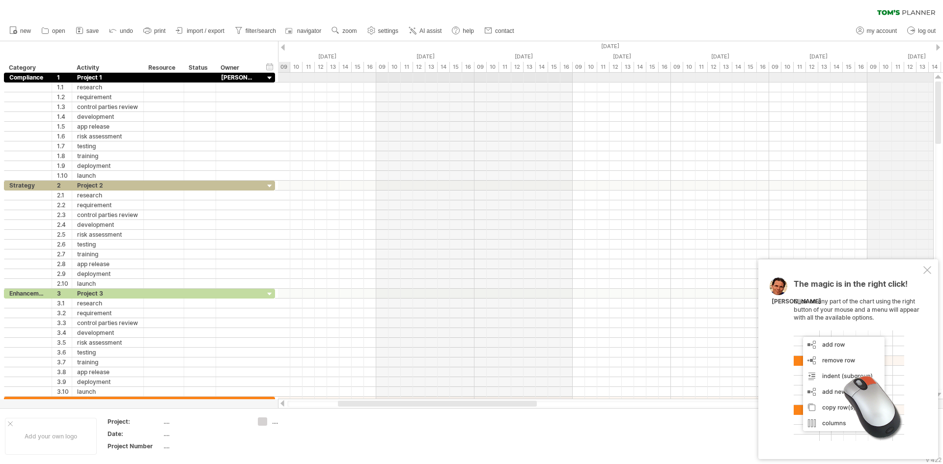
click at [936, 46] on div "[DATE]" at bounding box center [720, 46] width 2850 height 10
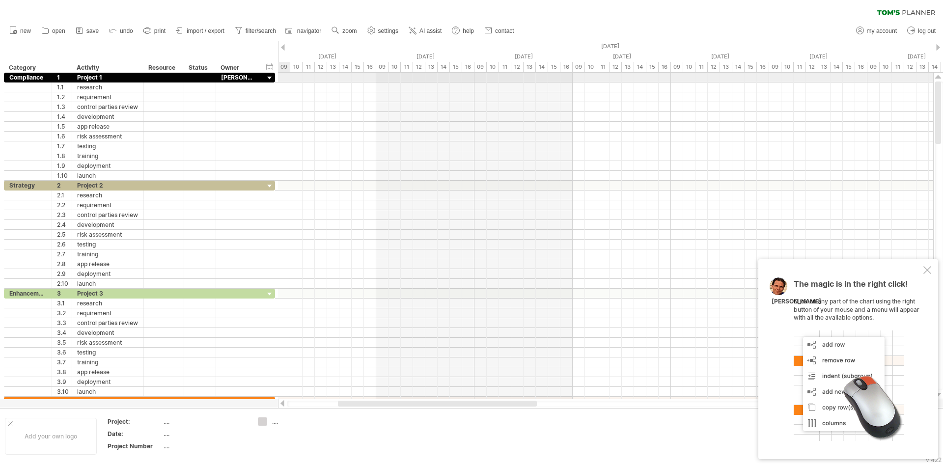
click at [937, 47] on div at bounding box center [939, 47] width 4 height 6
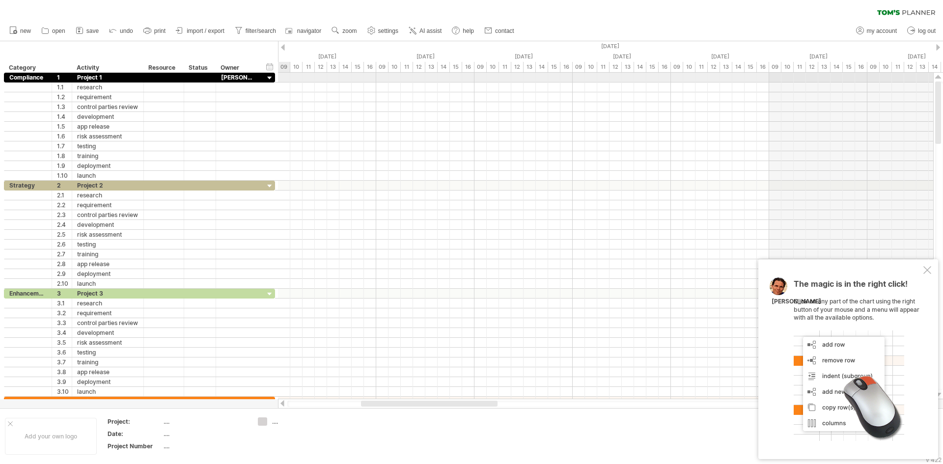
click at [937, 47] on div at bounding box center [939, 47] width 4 height 6
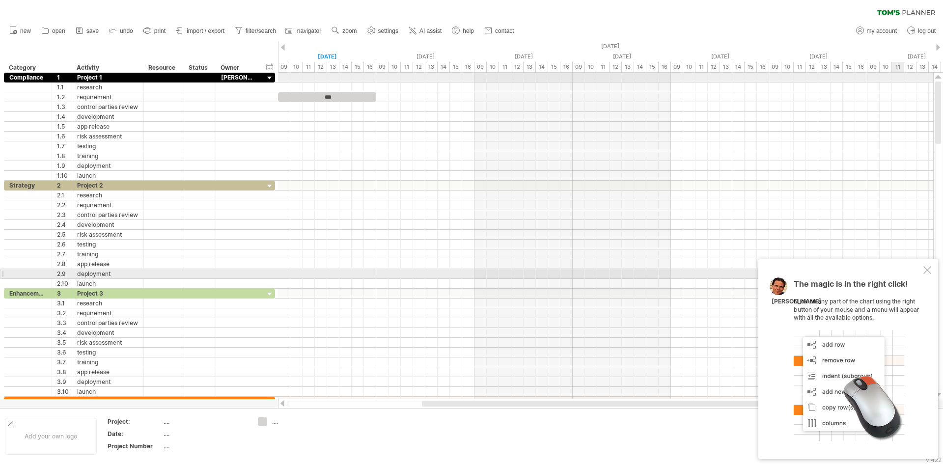
click at [927, 271] on div at bounding box center [928, 270] width 8 height 8
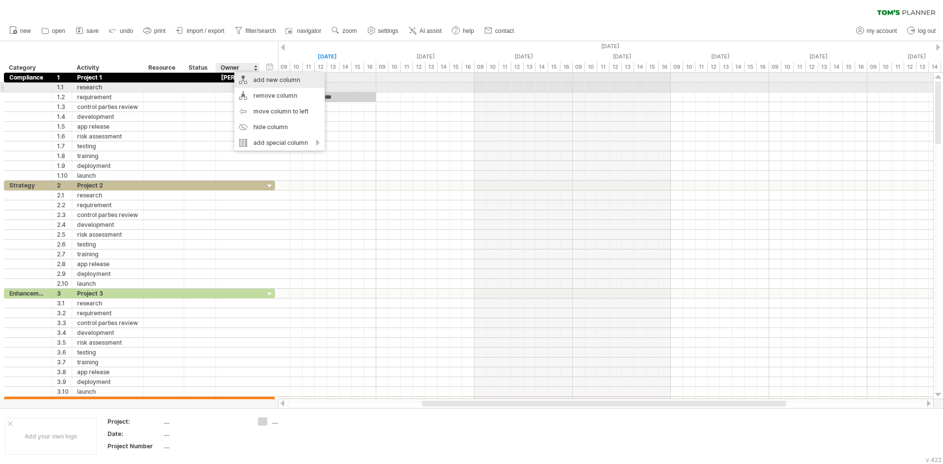
click at [298, 85] on div "add new column" at bounding box center [279, 80] width 90 height 16
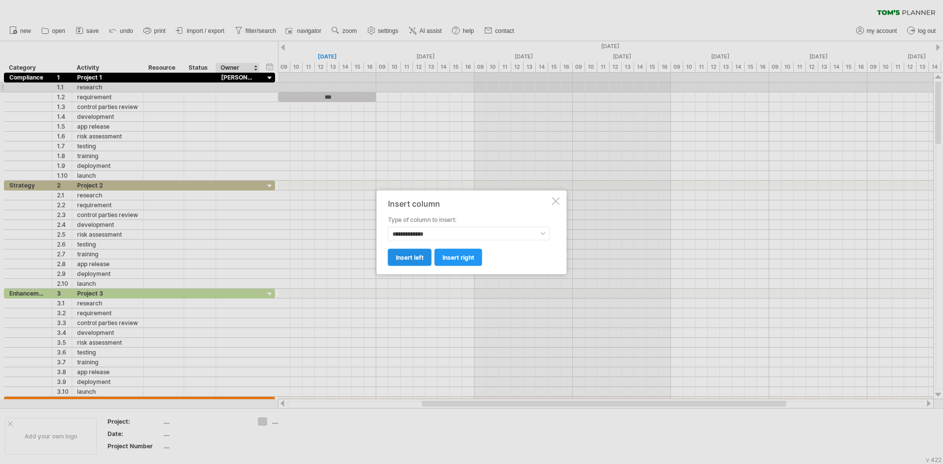
click at [406, 255] on span "insert left" at bounding box center [410, 257] width 28 height 7
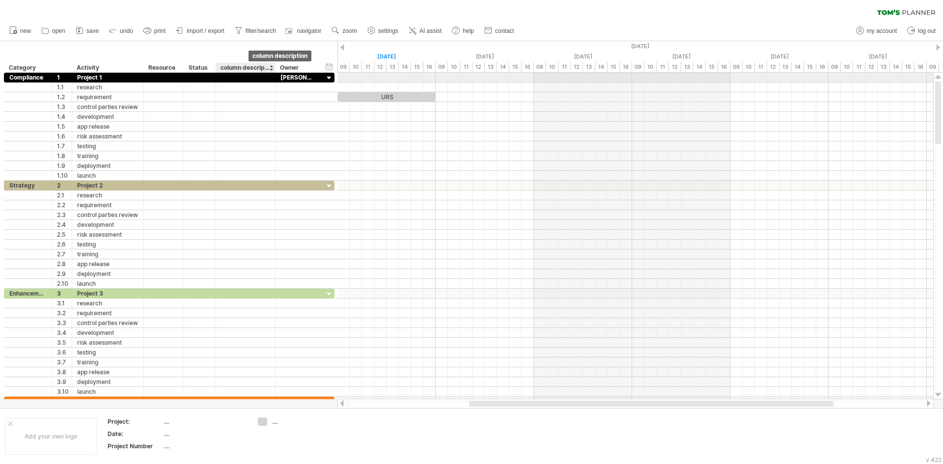
click at [249, 66] on div "column description" at bounding box center [245, 68] width 49 height 10
type input "**********"
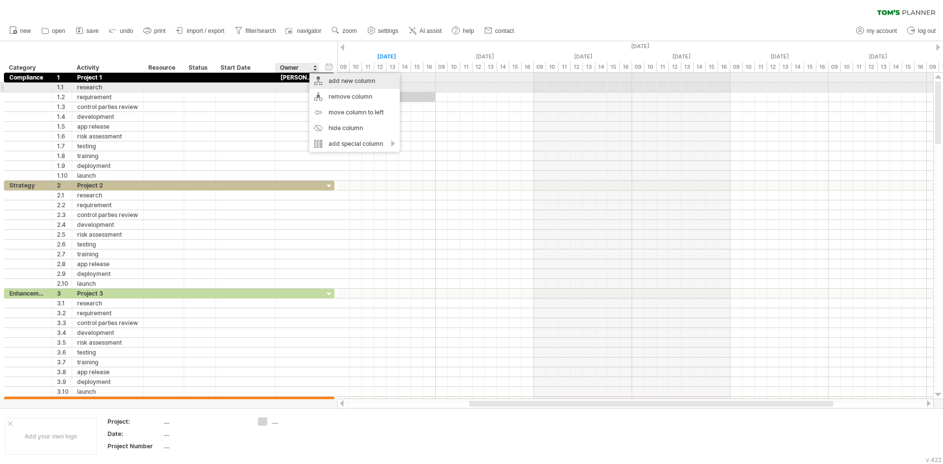
click at [363, 84] on div "add new column" at bounding box center [355, 81] width 90 height 16
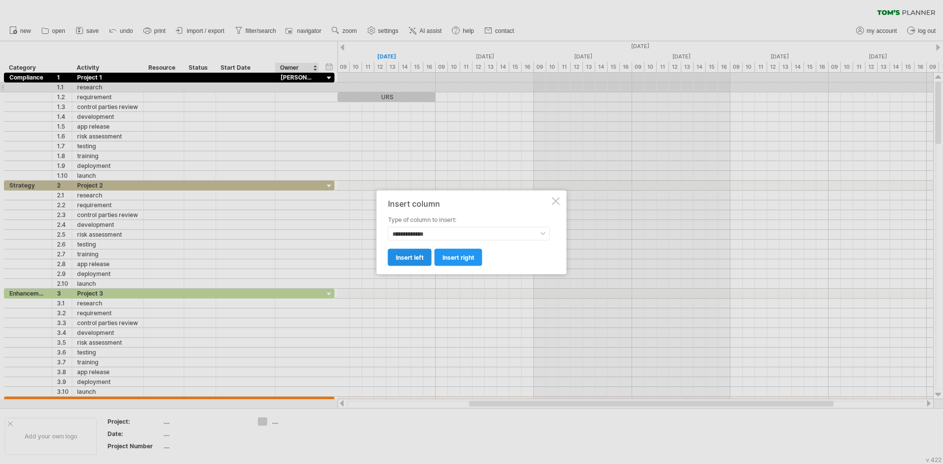
click at [411, 259] on span "insert left" at bounding box center [410, 257] width 28 height 7
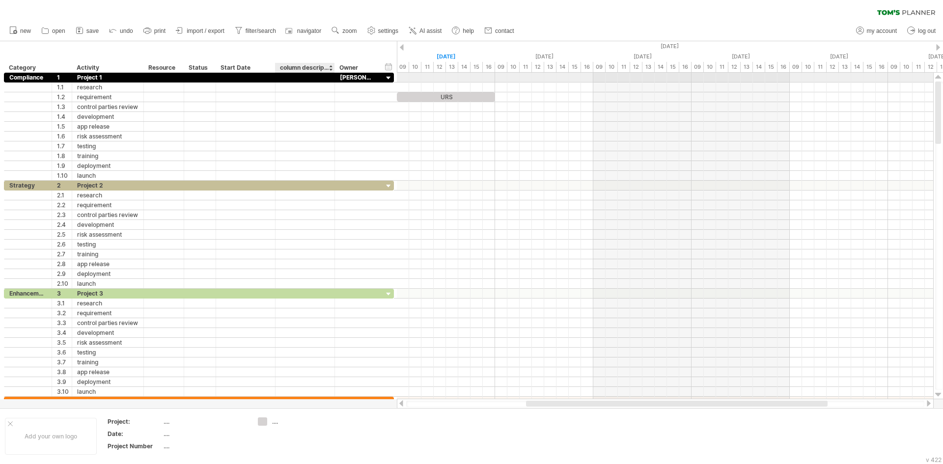
click at [295, 65] on div "column description" at bounding box center [304, 68] width 49 height 10
type input "********"
click at [354, 65] on div "Owner" at bounding box center [356, 68] width 33 height 10
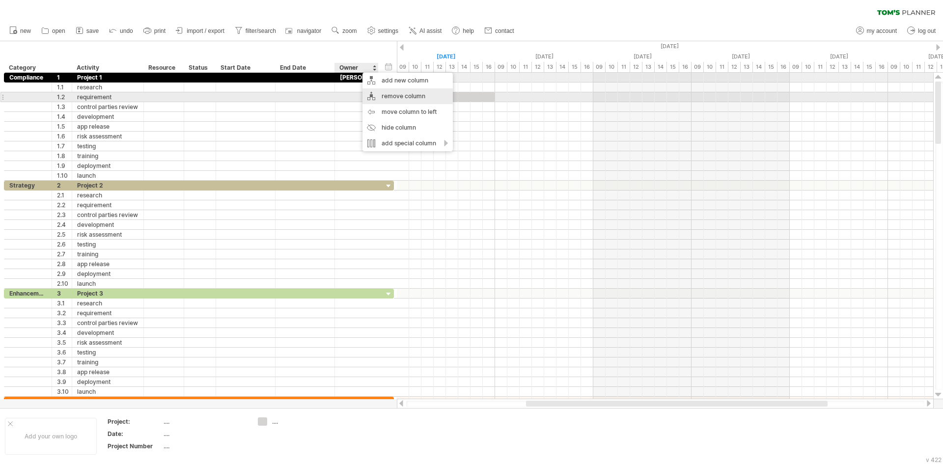
click at [431, 96] on div "remove column" at bounding box center [408, 96] width 90 height 16
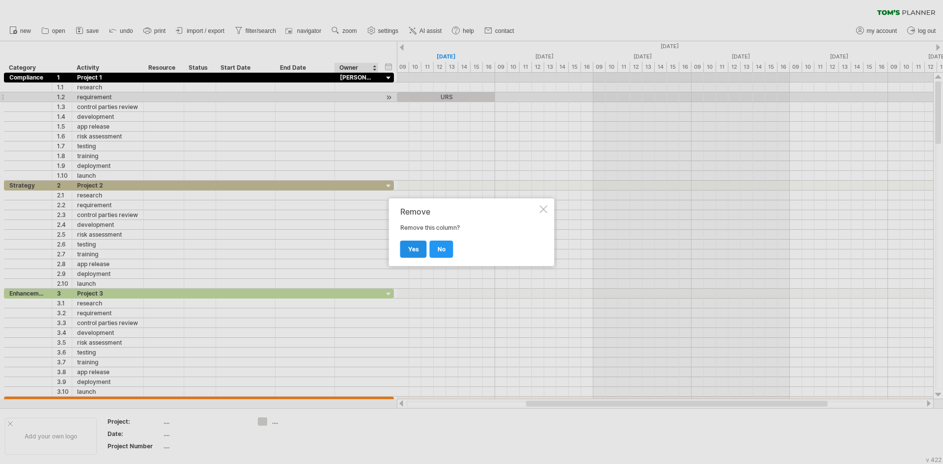
click at [415, 249] on span "yes" at bounding box center [413, 249] width 11 height 7
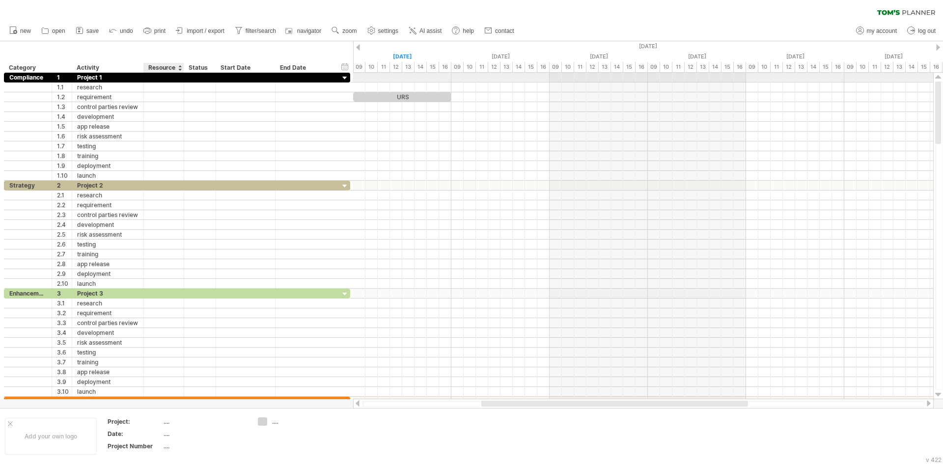
click at [167, 65] on div "Resource" at bounding box center [163, 68] width 30 height 10
click at [181, 67] on div at bounding box center [180, 68] width 4 height 10
click at [166, 86] on div at bounding box center [164, 87] width 30 height 9
click at [166, 74] on div at bounding box center [164, 77] width 30 height 9
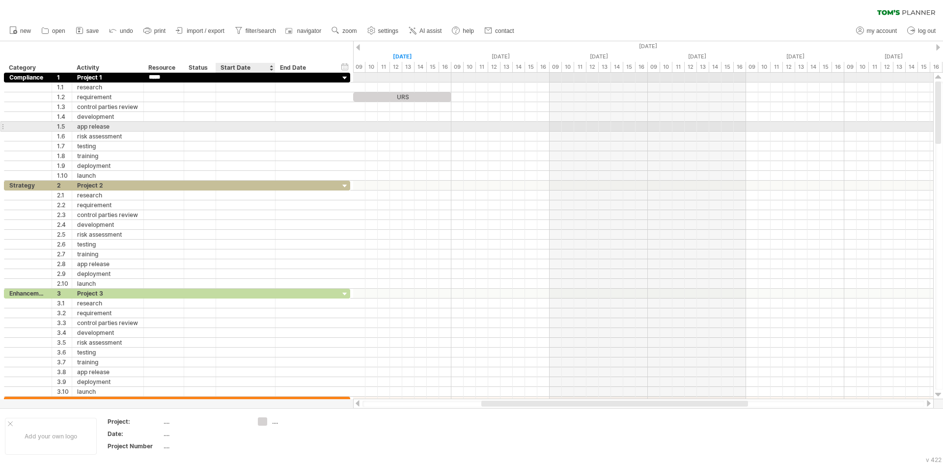
type input "*********"
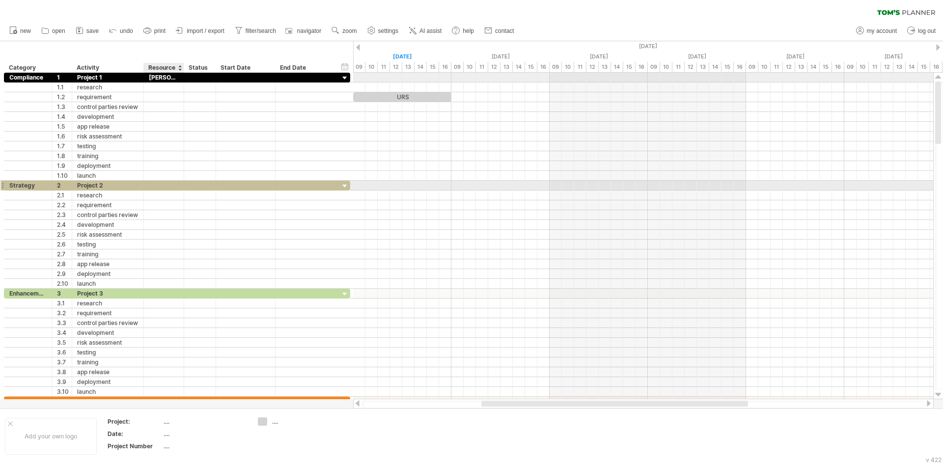
click at [174, 187] on div at bounding box center [164, 185] width 30 height 9
drag, startPoint x: 108, startPoint y: 191, endPoint x: 114, endPoint y: 188, distance: 6.6
click at [108, 191] on div "research" at bounding box center [107, 195] width 61 height 9
click at [114, 188] on div "Project 2" at bounding box center [107, 185] width 61 height 9
type input "**********"
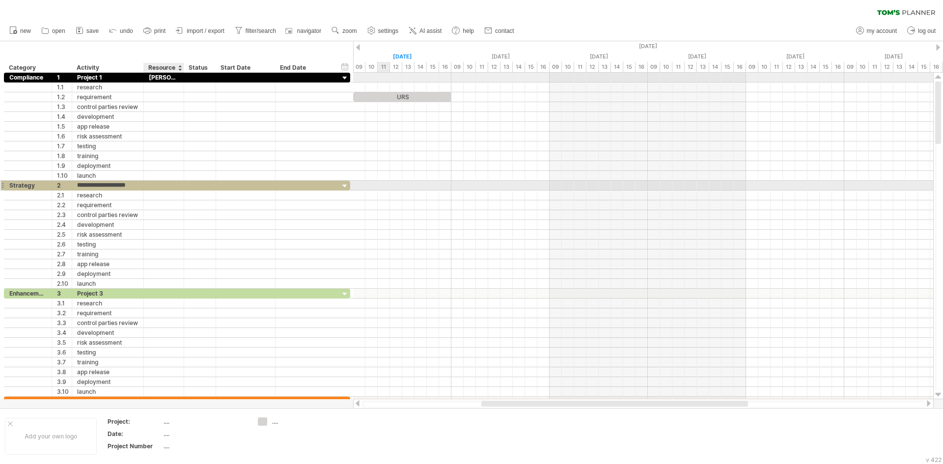
click at [161, 185] on div at bounding box center [164, 185] width 30 height 9
type input "*********"
click at [183, 71] on div "******** Resource" at bounding box center [163, 68] width 40 height 10
drag, startPoint x: 182, startPoint y: 67, endPoint x: 201, endPoint y: 67, distance: 18.7
click at [201, 67] on div at bounding box center [201, 68] width 3 height 10
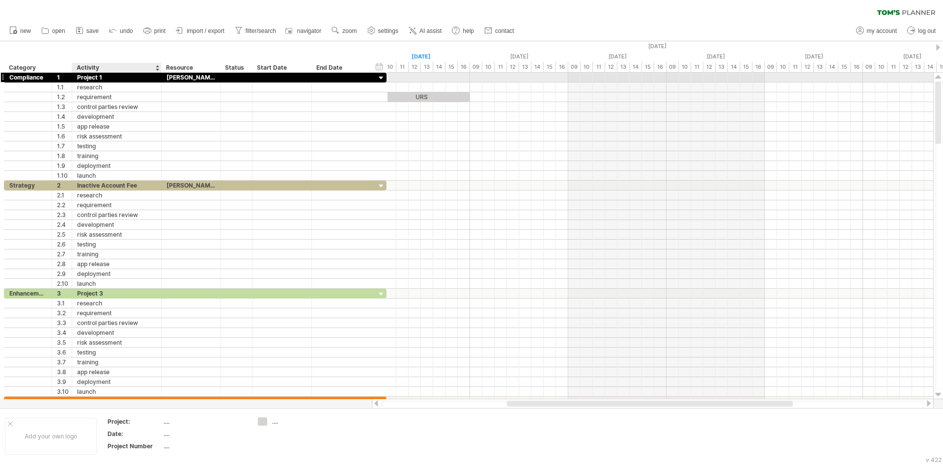
drag, startPoint x: 140, startPoint y: 77, endPoint x: 158, endPoint y: 78, distance: 17.7
click at [158, 78] on div at bounding box center [160, 78] width 5 height 10
click at [155, 78] on div at bounding box center [157, 78] width 5 height 10
click at [51, 80] on div at bounding box center [52, 78] width 5 height 10
click at [38, 63] on div "Category" at bounding box center [28, 68] width 39 height 10
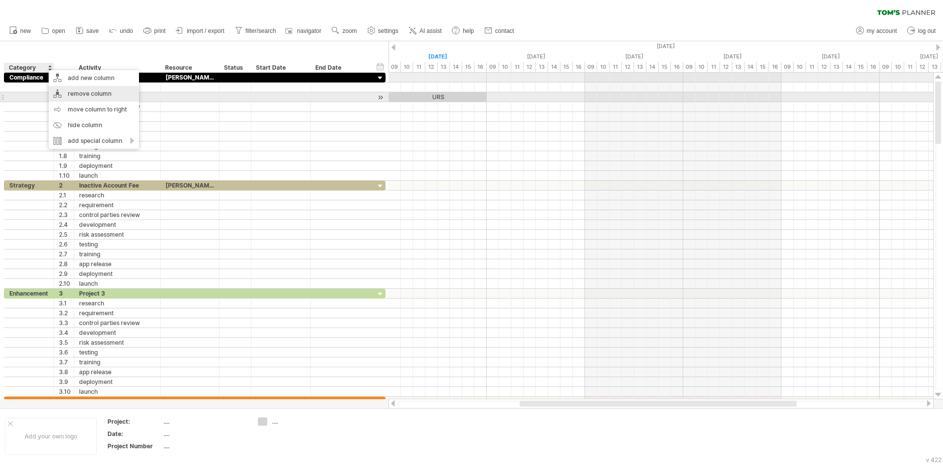
click at [108, 93] on div "remove column" at bounding box center [94, 94] width 90 height 16
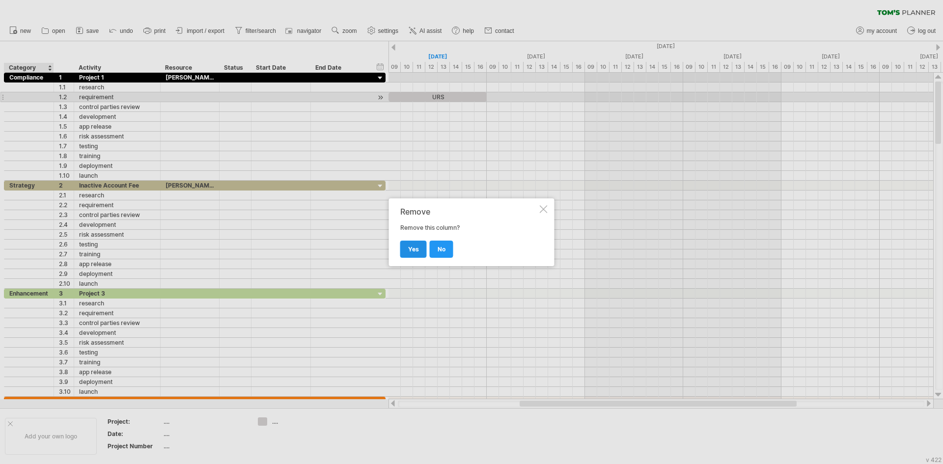
click at [417, 247] on span "yes" at bounding box center [413, 249] width 11 height 7
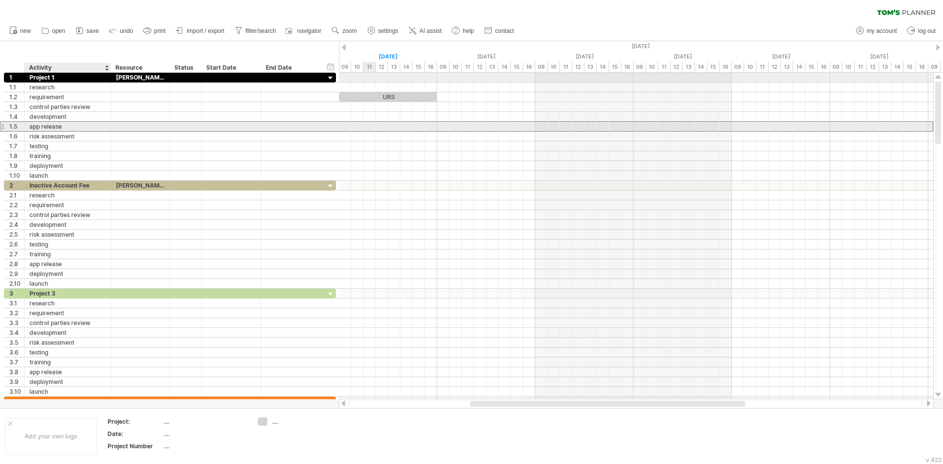
click at [106, 129] on div "**********" at bounding box center [68, 126] width 86 height 9
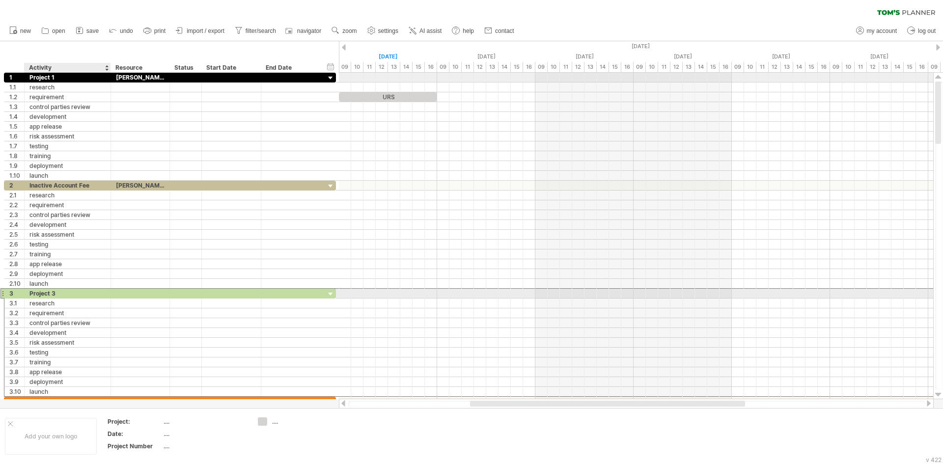
click at [61, 296] on div "Project 3" at bounding box center [67, 293] width 76 height 9
click at [135, 292] on div at bounding box center [140, 293] width 49 height 9
click at [85, 296] on div "Card Renewal" at bounding box center [67, 293] width 76 height 9
type input "**********"
click at [131, 294] on div at bounding box center [140, 293] width 49 height 9
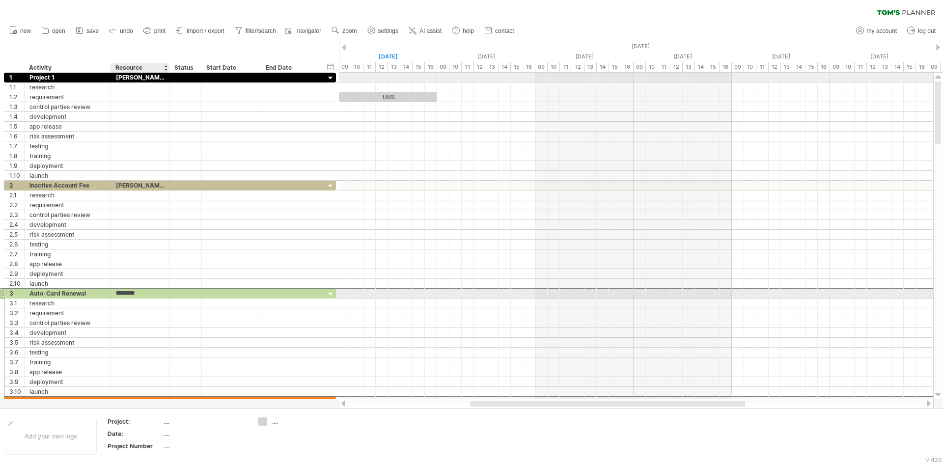
type input "*********"
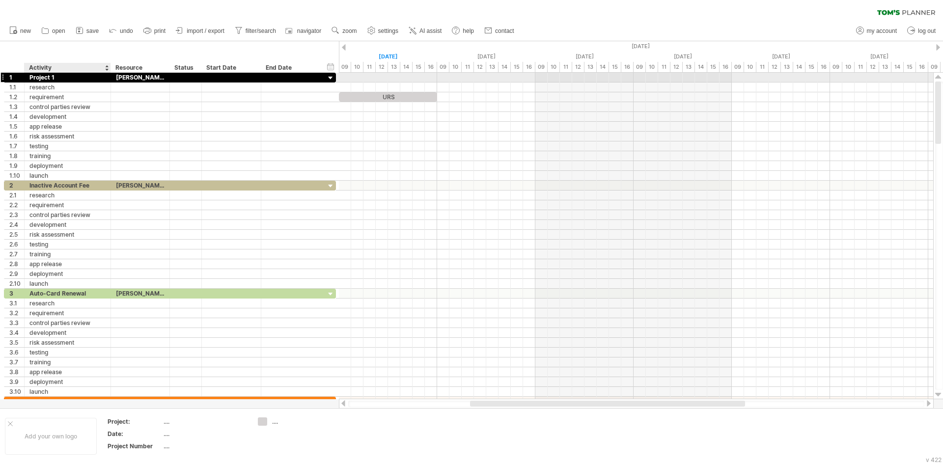
click at [52, 82] on div "Project 1" at bounding box center [67, 77] width 76 height 9
click at [61, 77] on input "*********" at bounding box center [67, 77] width 76 height 9
type input "**********"
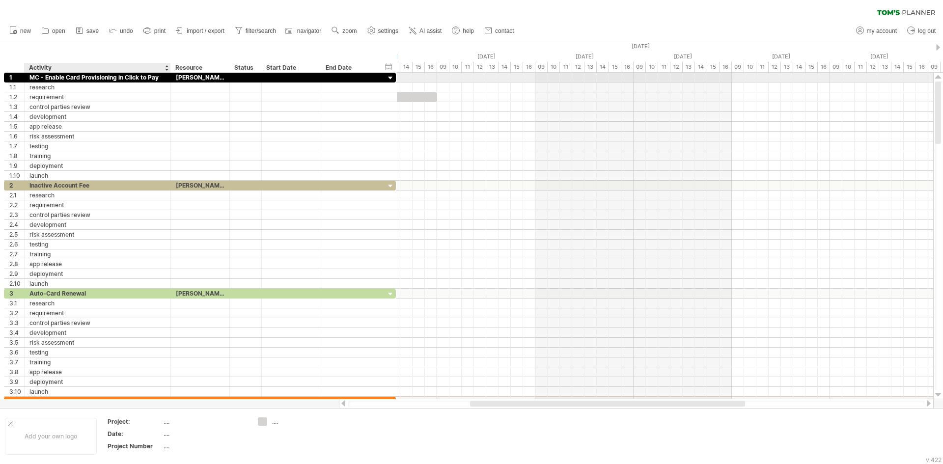
drag, startPoint x: 109, startPoint y: 64, endPoint x: 169, endPoint y: 65, distance: 59.5
click at [169, 65] on div at bounding box center [170, 68] width 3 height 10
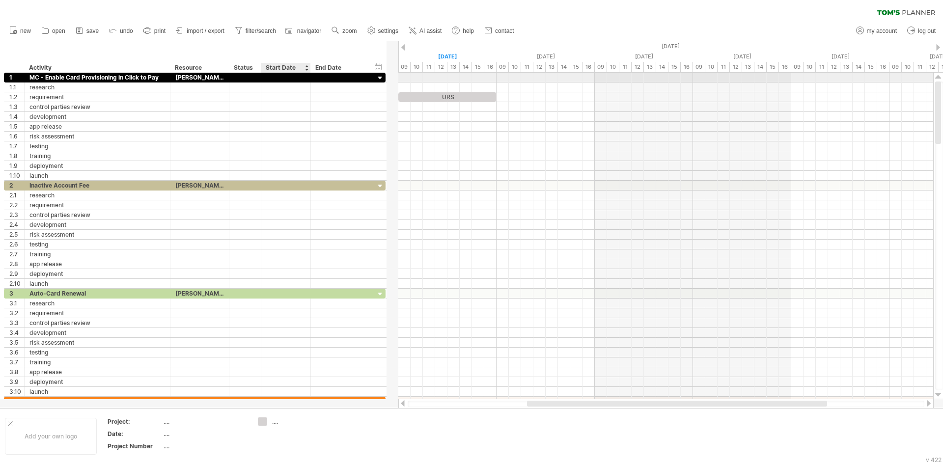
drag, startPoint x: 318, startPoint y: 65, endPoint x: 309, endPoint y: 64, distance: 9.9
click at [309, 64] on div at bounding box center [310, 68] width 3 height 10
drag, startPoint x: 369, startPoint y: 67, endPoint x: 361, endPoint y: 66, distance: 7.9
click at [362, 66] on div at bounding box center [363, 68] width 3 height 10
drag, startPoint x: 299, startPoint y: 67, endPoint x: 334, endPoint y: 66, distance: 34.9
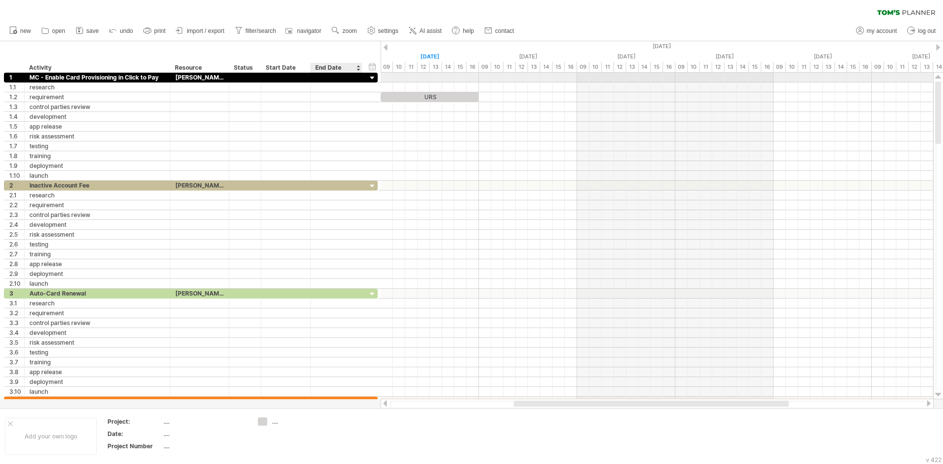
click at [334, 66] on div "**********" at bounding box center [183, 68] width 358 height 10
click at [299, 64] on div "Start Date" at bounding box center [285, 68] width 39 height 10
drag, startPoint x: 361, startPoint y: 66, endPoint x: 356, endPoint y: 66, distance: 4.9
click at [356, 66] on div at bounding box center [357, 68] width 3 height 10
click at [201, 33] on span "import / export" at bounding box center [206, 31] width 38 height 7
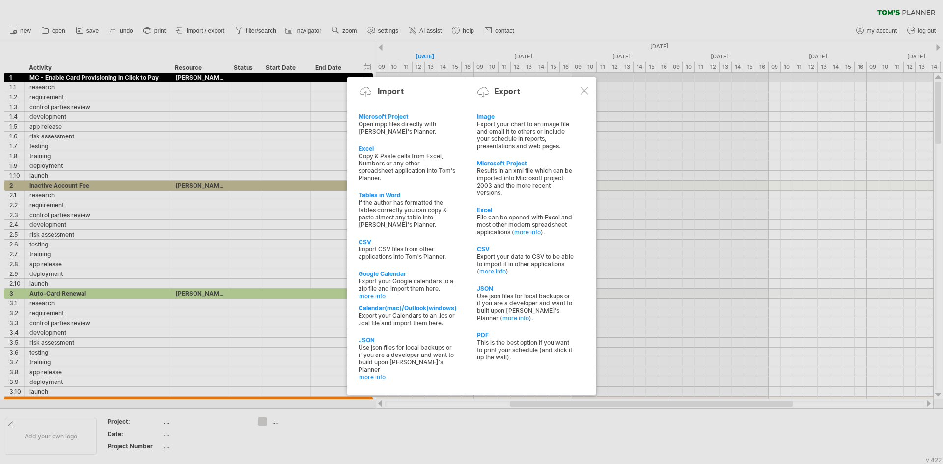
click at [584, 93] on div at bounding box center [585, 91] width 8 height 8
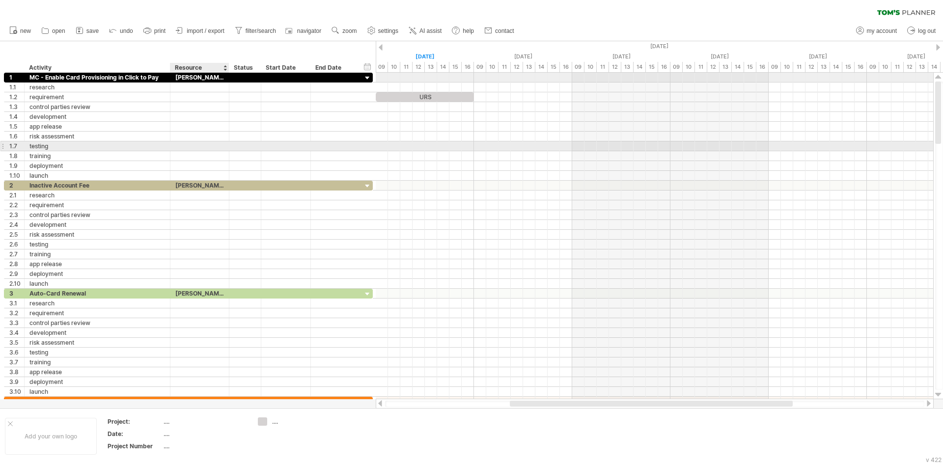
click at [211, 148] on div at bounding box center [199, 146] width 49 height 9
click at [426, 80] on div at bounding box center [655, 78] width 558 height 10
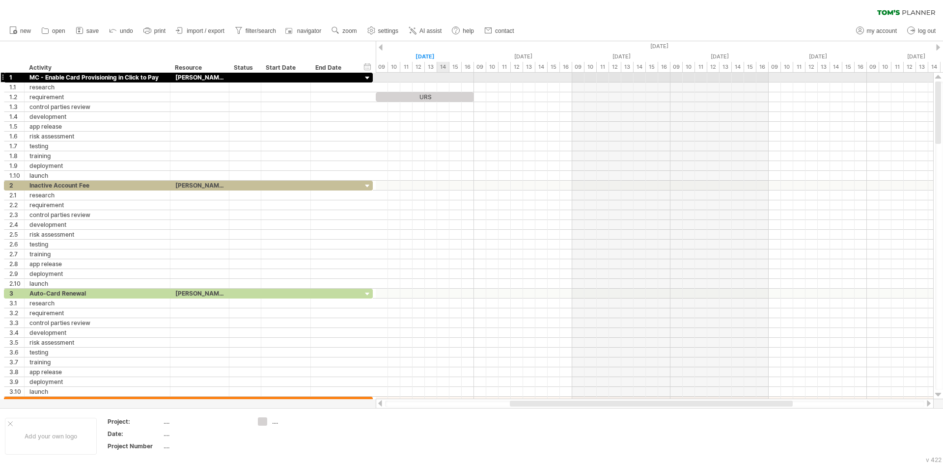
click at [443, 76] on div at bounding box center [655, 78] width 558 height 10
click at [444, 76] on div at bounding box center [655, 78] width 558 height 10
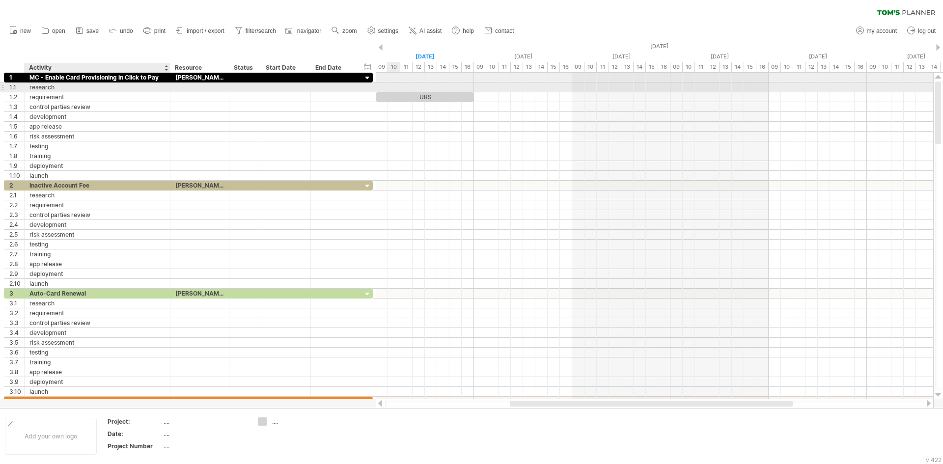
click at [75, 88] on div "research" at bounding box center [97, 87] width 136 height 9
click at [421, 30] on span "AI assist" at bounding box center [431, 31] width 22 height 7
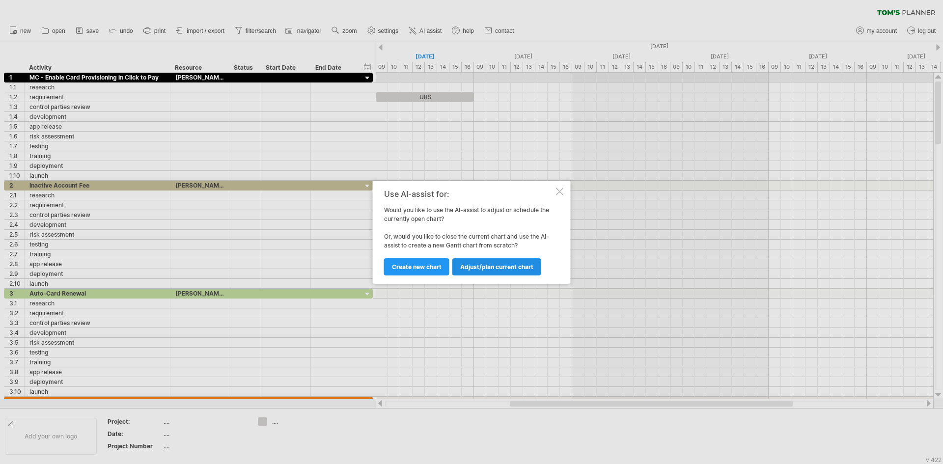
click at [463, 270] on span "Adjust/plan current chart" at bounding box center [496, 266] width 73 height 7
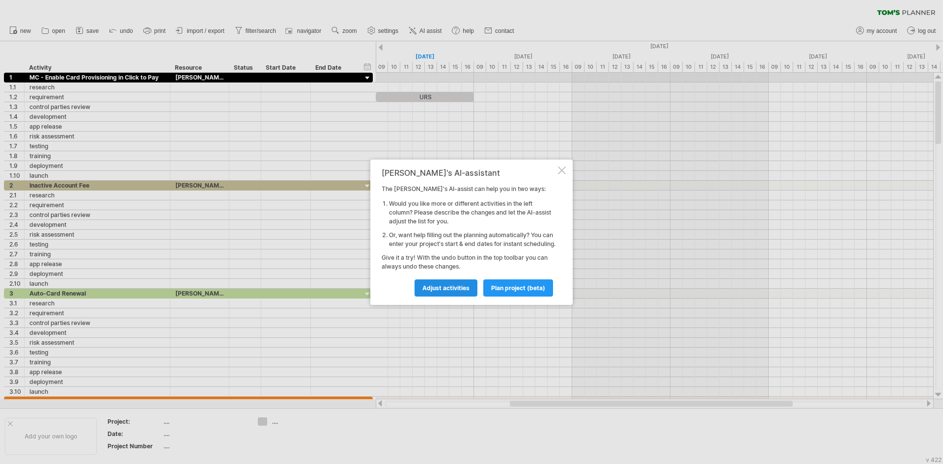
click at [447, 292] on span "Adjust activities" at bounding box center [446, 288] width 47 height 7
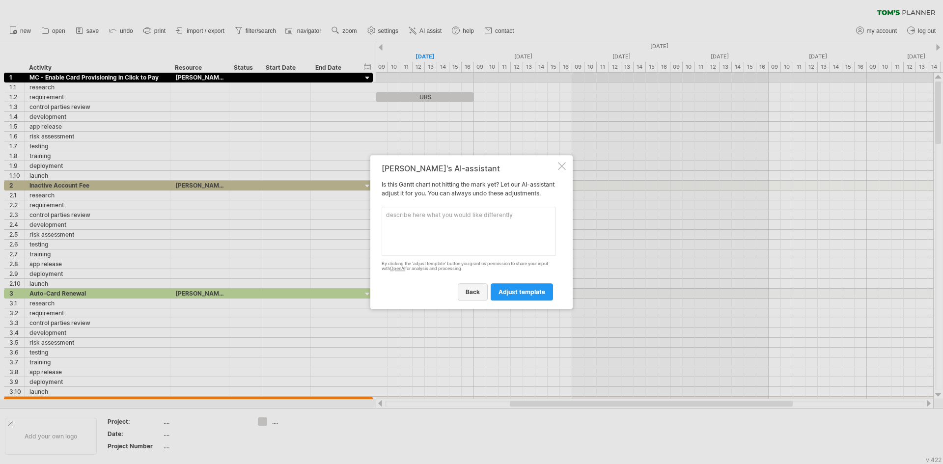
click at [476, 301] on link "back" at bounding box center [473, 292] width 30 height 17
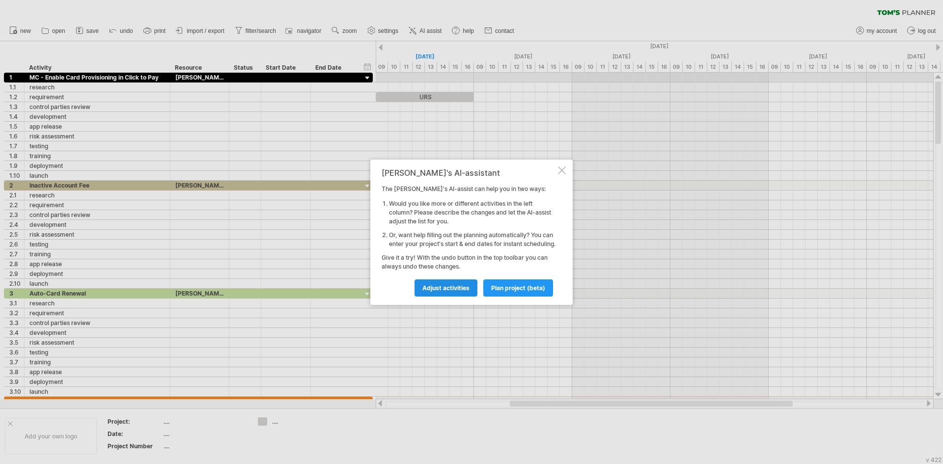
click at [465, 292] on span "Adjust activities" at bounding box center [446, 288] width 47 height 7
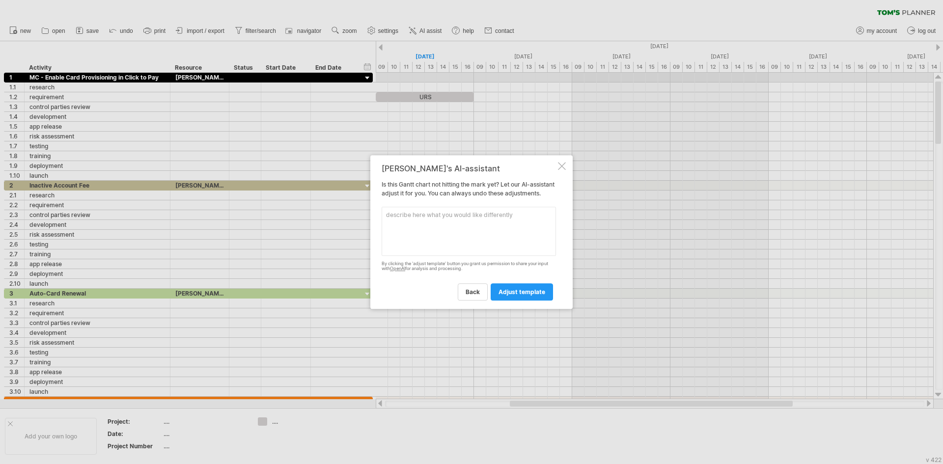
click at [418, 226] on textarea at bounding box center [469, 231] width 174 height 49
click at [445, 231] on textarea "Please add a row "Overall schedule" right under each main activity" at bounding box center [469, 231] width 174 height 49
type textarea "Please add a row "Overall schedule" right under each main activity"
click at [522, 296] on span "adjust template" at bounding box center [522, 291] width 47 height 7
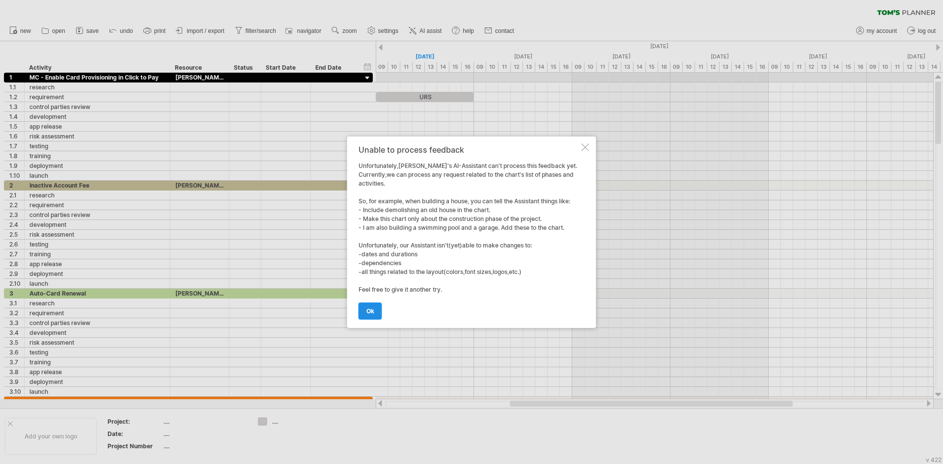
click at [373, 311] on span "ok" at bounding box center [371, 311] width 8 height 7
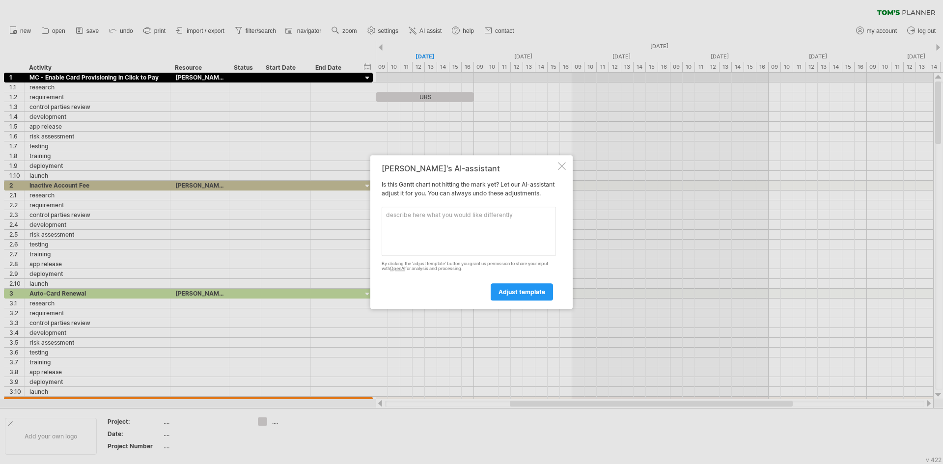
click at [471, 230] on textarea at bounding box center [469, 231] width 174 height 49
click at [438, 217] on textarea "Please add a item under each activity but above research" at bounding box center [469, 231] width 174 height 49
type textarea "Please add a item "Overall schedule" under each activity but above research"
click at [508, 293] on span "adjust template" at bounding box center [522, 291] width 47 height 7
